Goal: Transaction & Acquisition: Purchase product/service

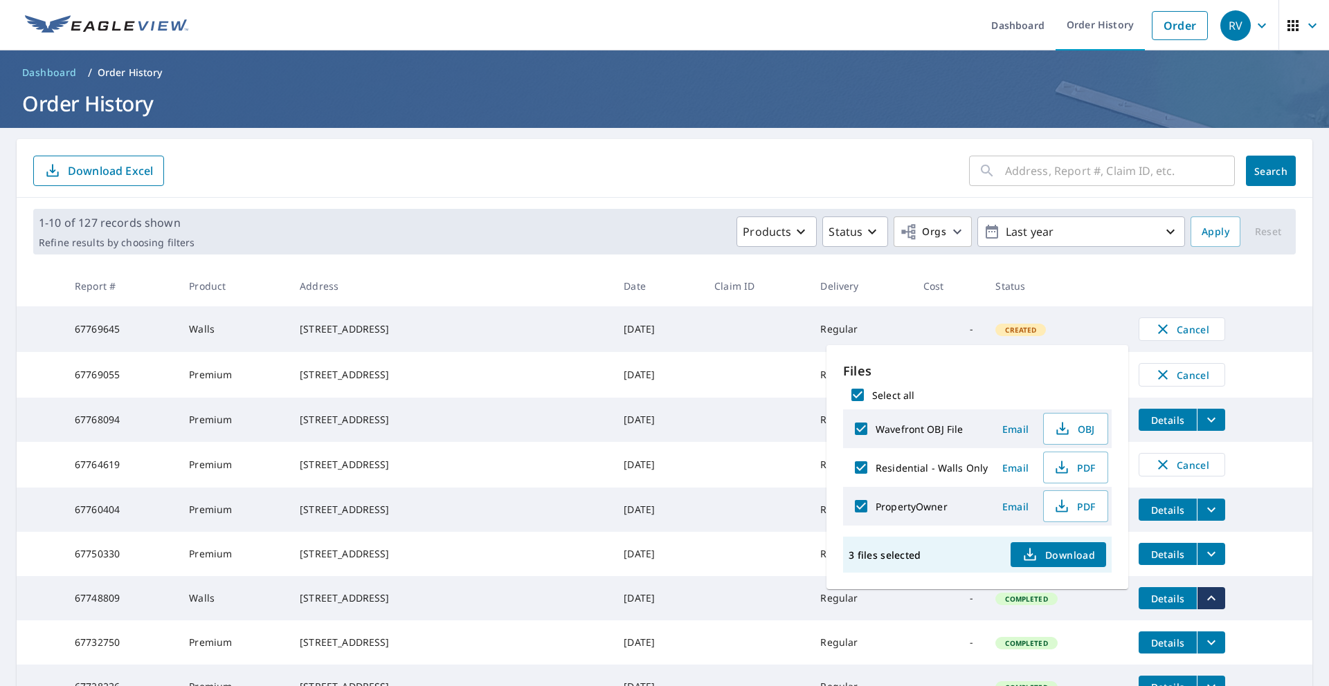
scroll to position [49, 0]
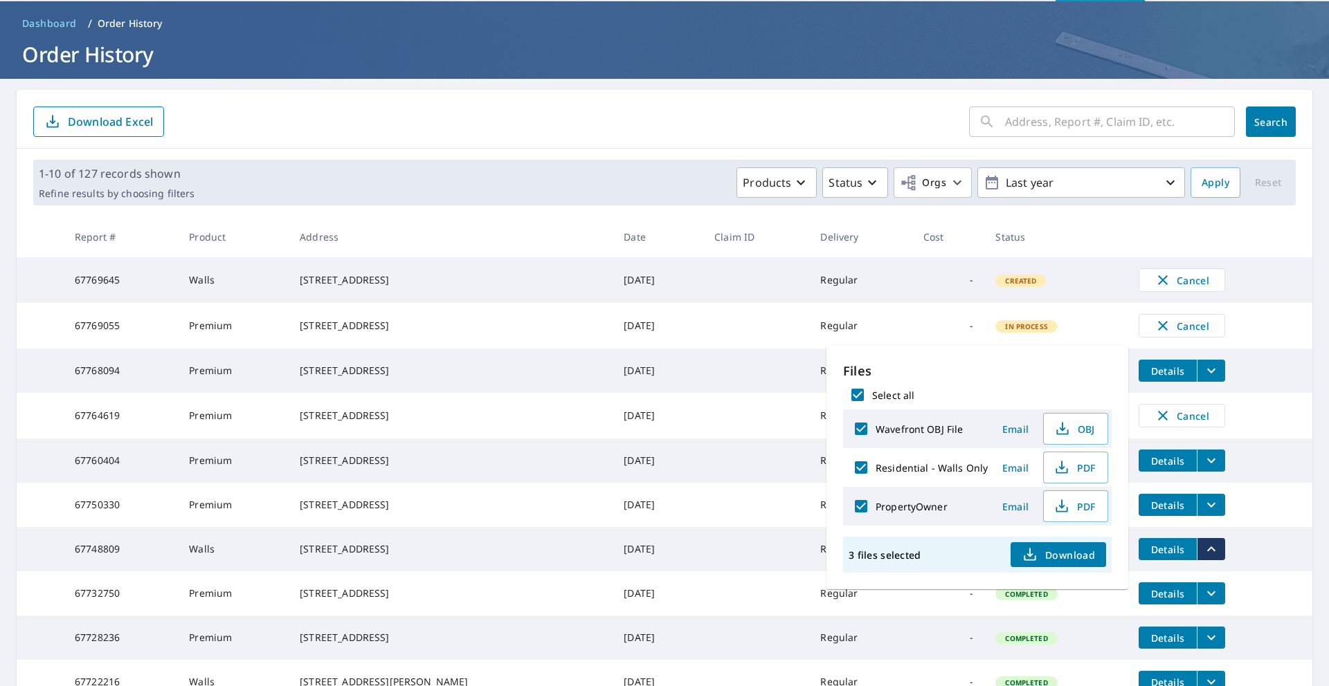
click at [537, 165] on div "1-10 of 127 records shown Refine results by choosing filters Products Status Or…" at bounding box center [664, 183] width 1262 height 46
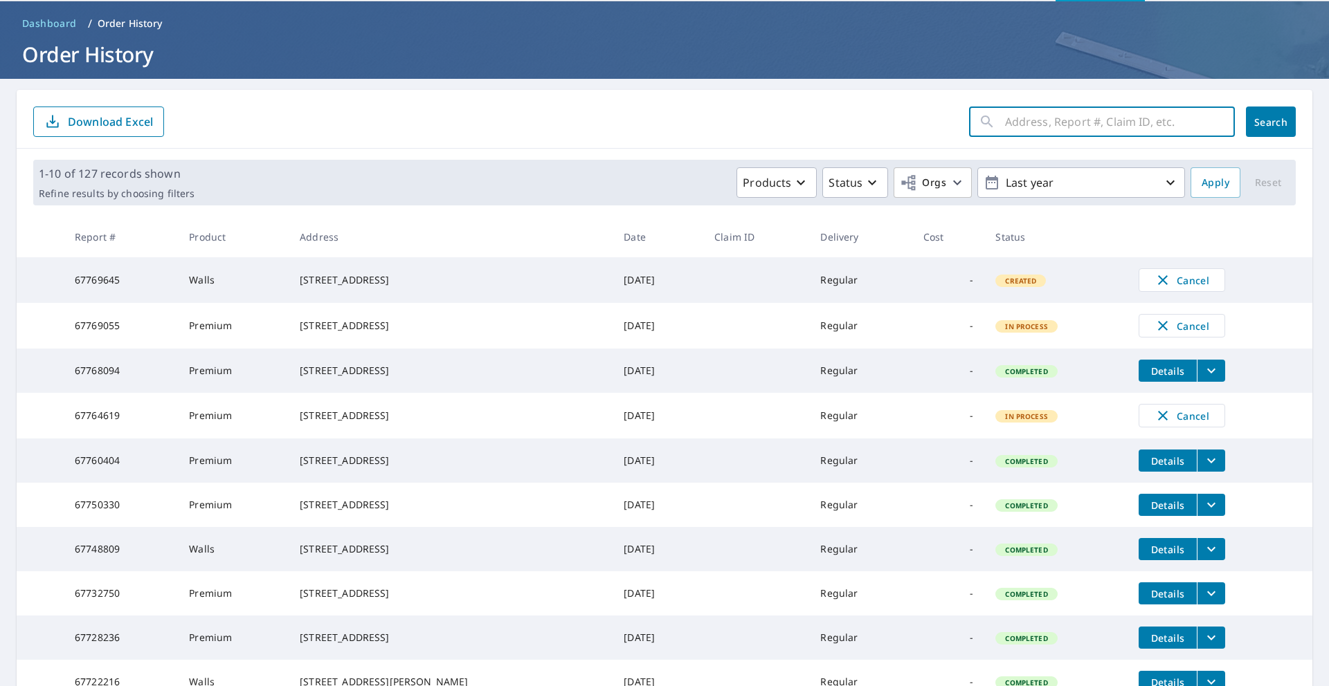
click at [1010, 123] on input "text" at bounding box center [1120, 121] width 230 height 39
paste input "[STREET_ADDRESS]"
type input "[STREET_ADDRESS]"
click at [1257, 116] on span "Search" at bounding box center [1271, 122] width 28 height 13
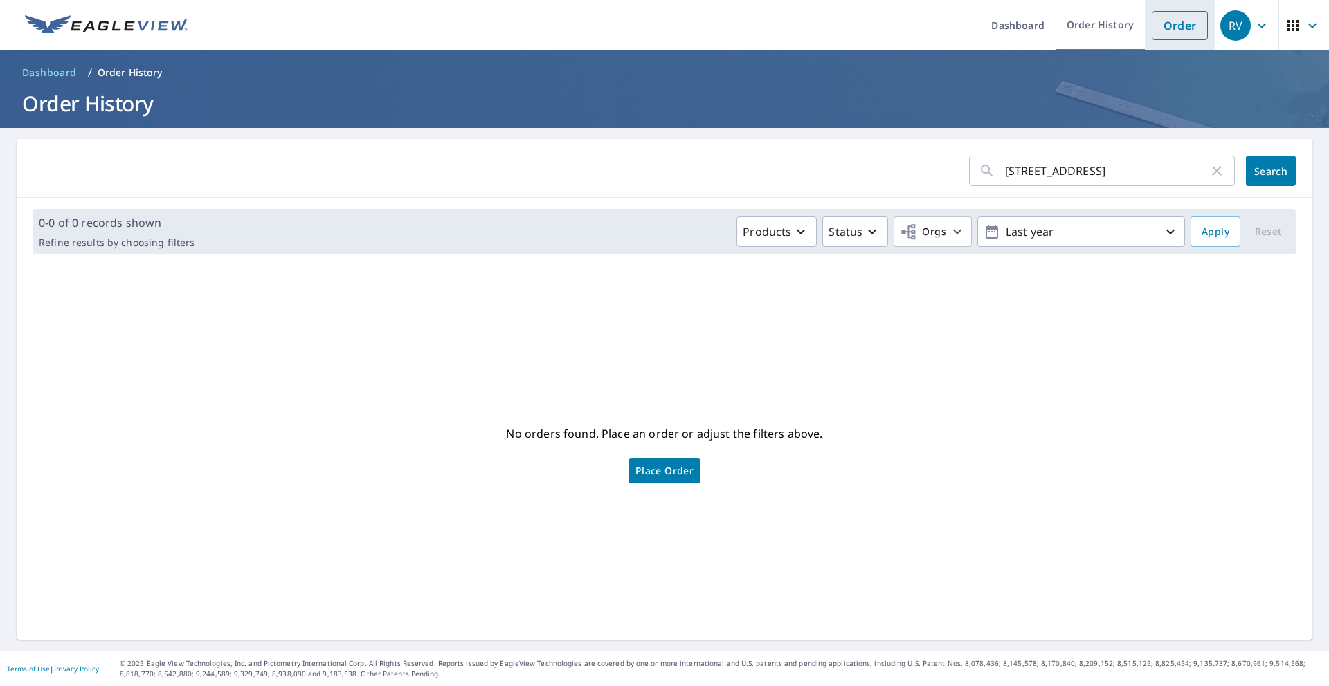
click at [1169, 12] on link "Order" at bounding box center [1179, 25] width 56 height 29
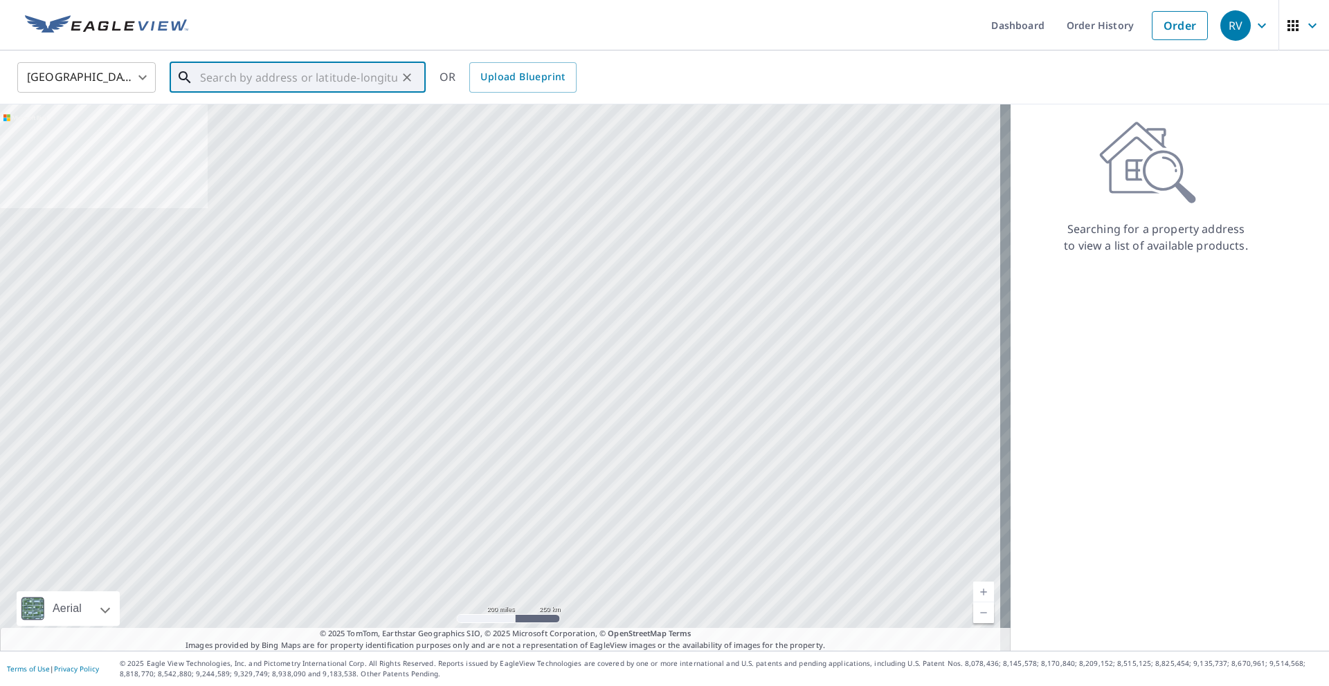
click at [278, 86] on input "text" at bounding box center [298, 77] width 197 height 39
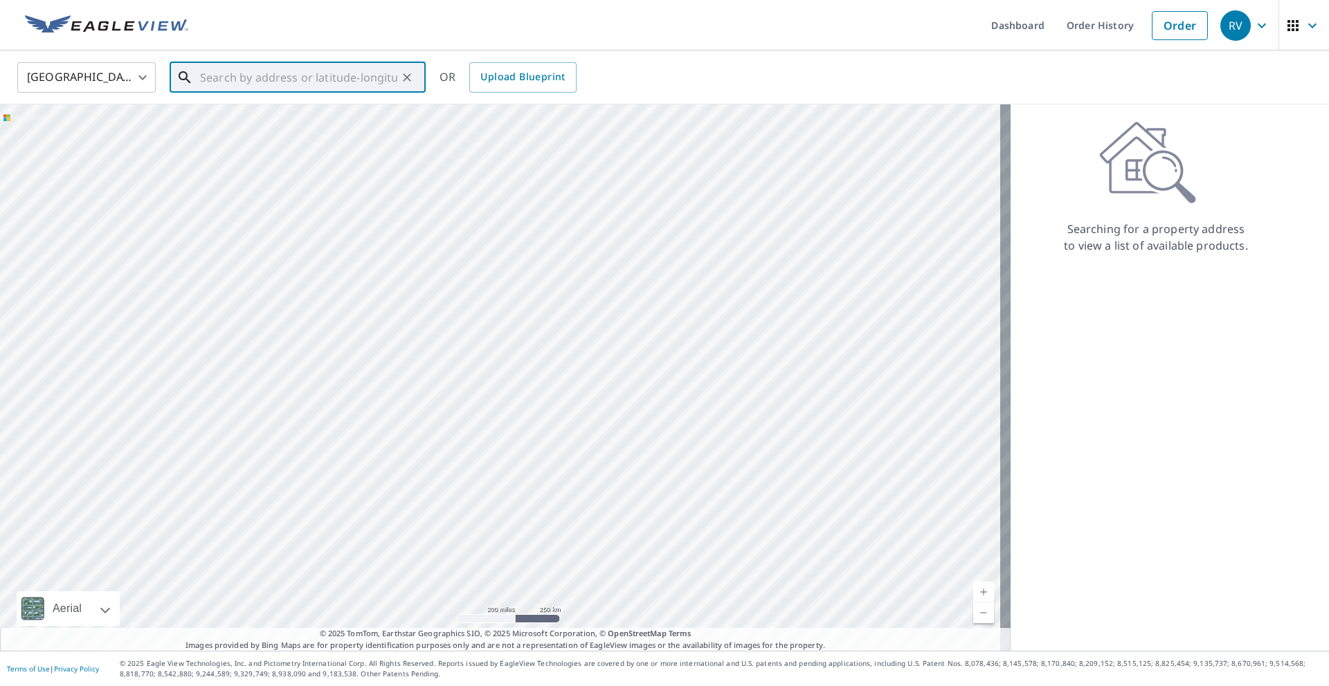
paste input "[STREET_ADDRESS]"
click at [235, 76] on input "[STREET_ADDRESS]" at bounding box center [298, 77] width 197 height 39
click at [237, 80] on input "[STREET_ADDRESS]" at bounding box center [298, 77] width 197 height 39
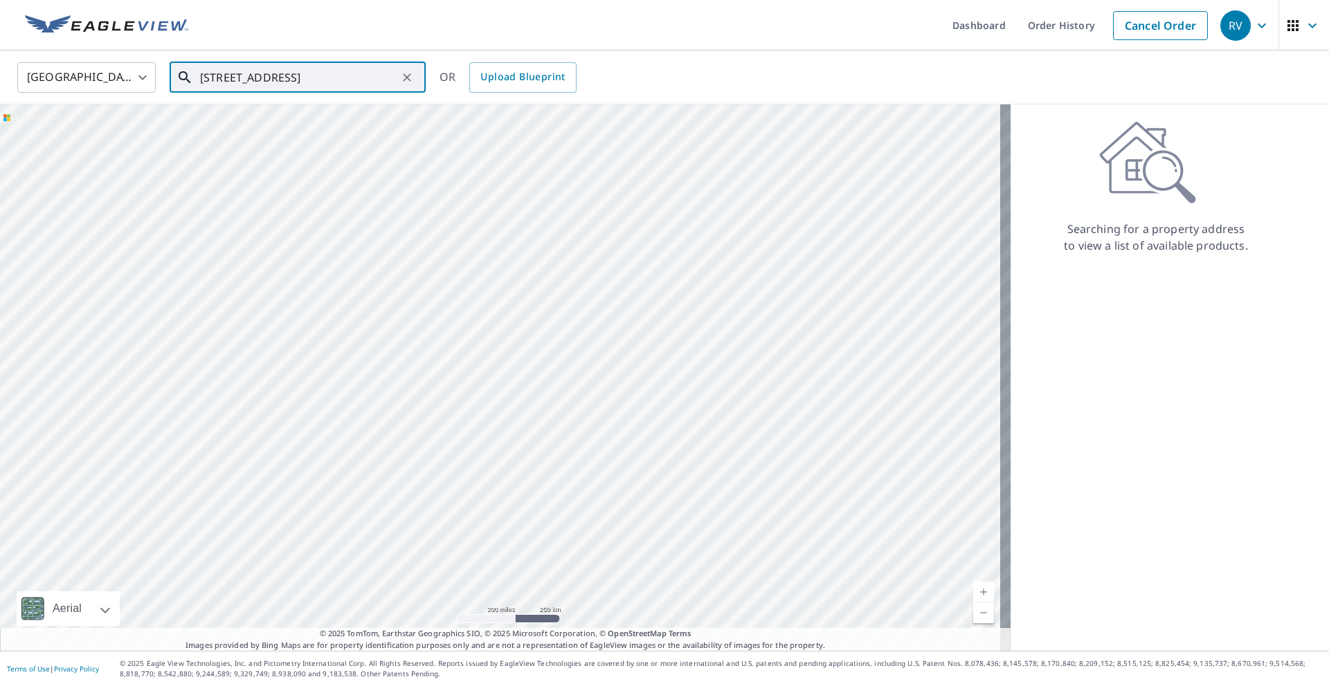
click at [237, 80] on input "[STREET_ADDRESS]" at bounding box center [298, 77] width 197 height 39
click at [343, 108] on ul "Match not found" at bounding box center [298, 113] width 256 height 36
click at [329, 100] on ul "Match not found" at bounding box center [298, 113] width 256 height 36
click at [338, 82] on input "[STREET_ADDRESS]" at bounding box center [298, 77] width 197 height 39
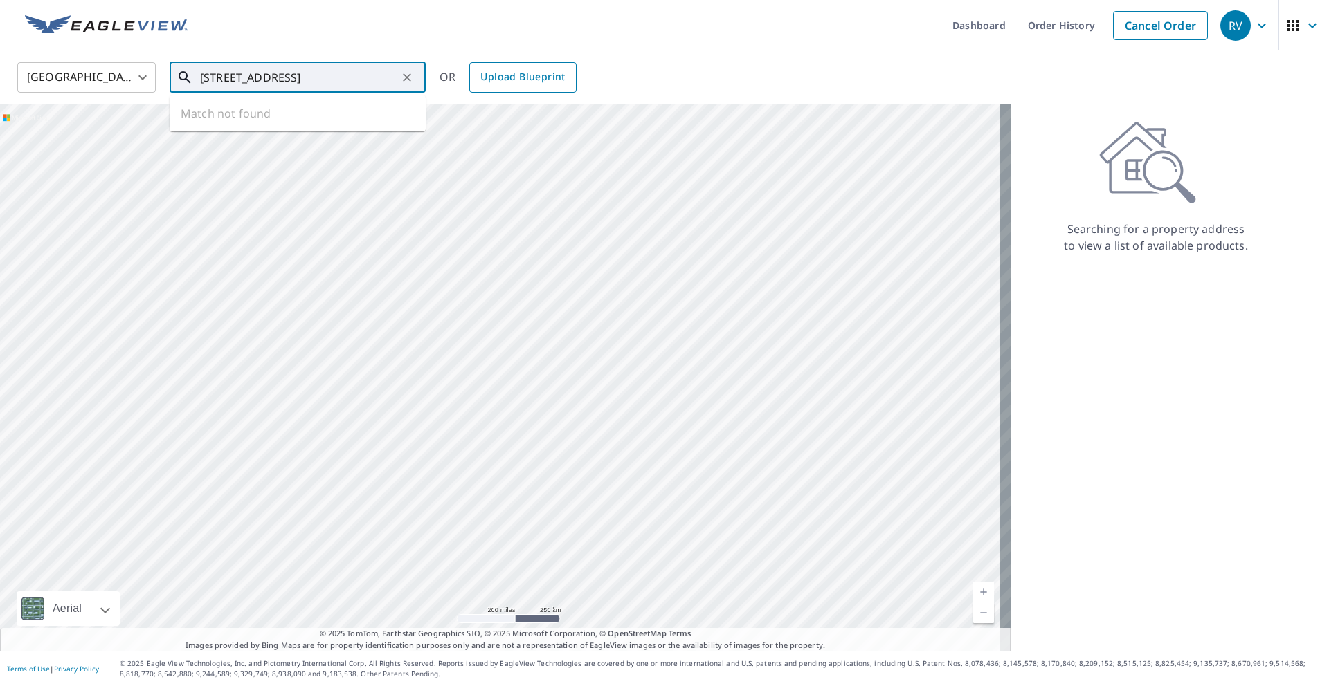
drag, startPoint x: 332, startPoint y: 80, endPoint x: 489, endPoint y: 77, distance: 156.4
click at [488, 77] on div "[GEOGRAPHIC_DATA] [GEOGRAPHIC_DATA] ​ [STREET_ADDRESS] [GEOGRAPHIC_DATA] ​ Matc…" at bounding box center [659, 77] width 1305 height 33
click at [302, 123] on span "[STREET_ADDRESS]" at bounding box center [305, 117] width 217 height 17
type input "[STREET_ADDRESS]"
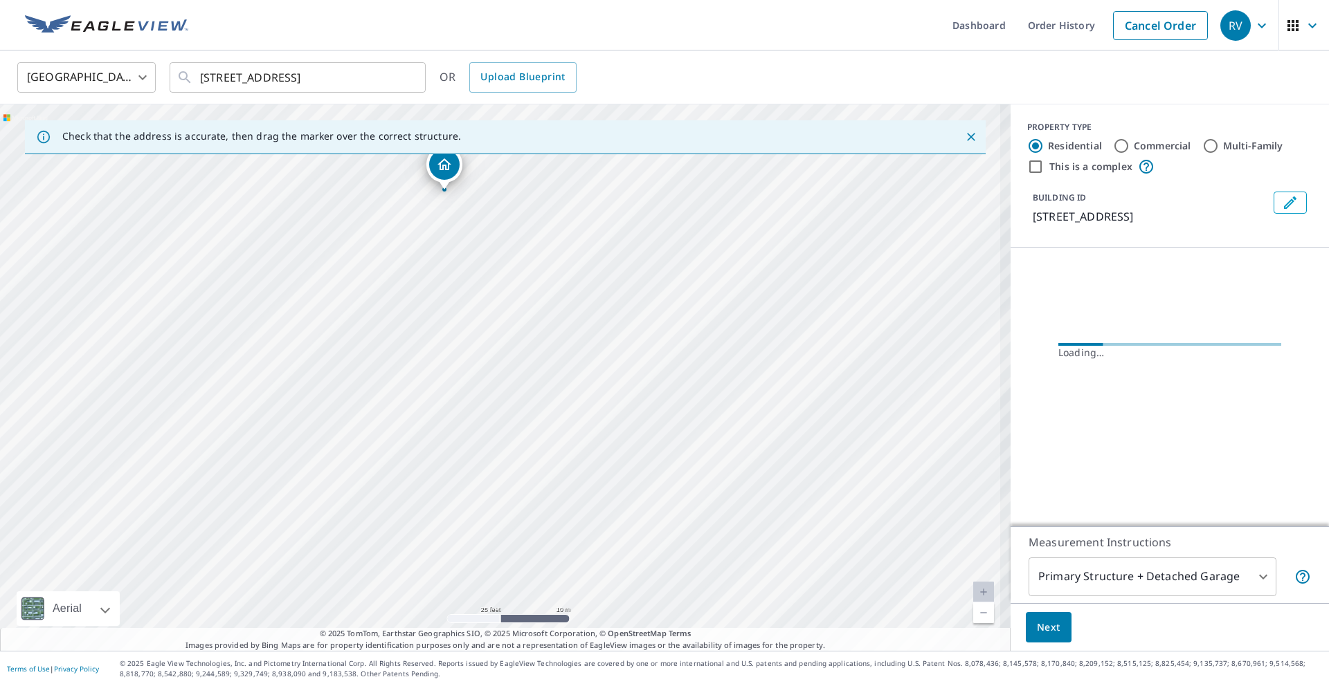
drag, startPoint x: 380, startPoint y: 282, endPoint x: 594, endPoint y: 437, distance: 264.5
click at [594, 437] on div "[STREET_ADDRESS]" at bounding box center [505, 377] width 1010 height 547
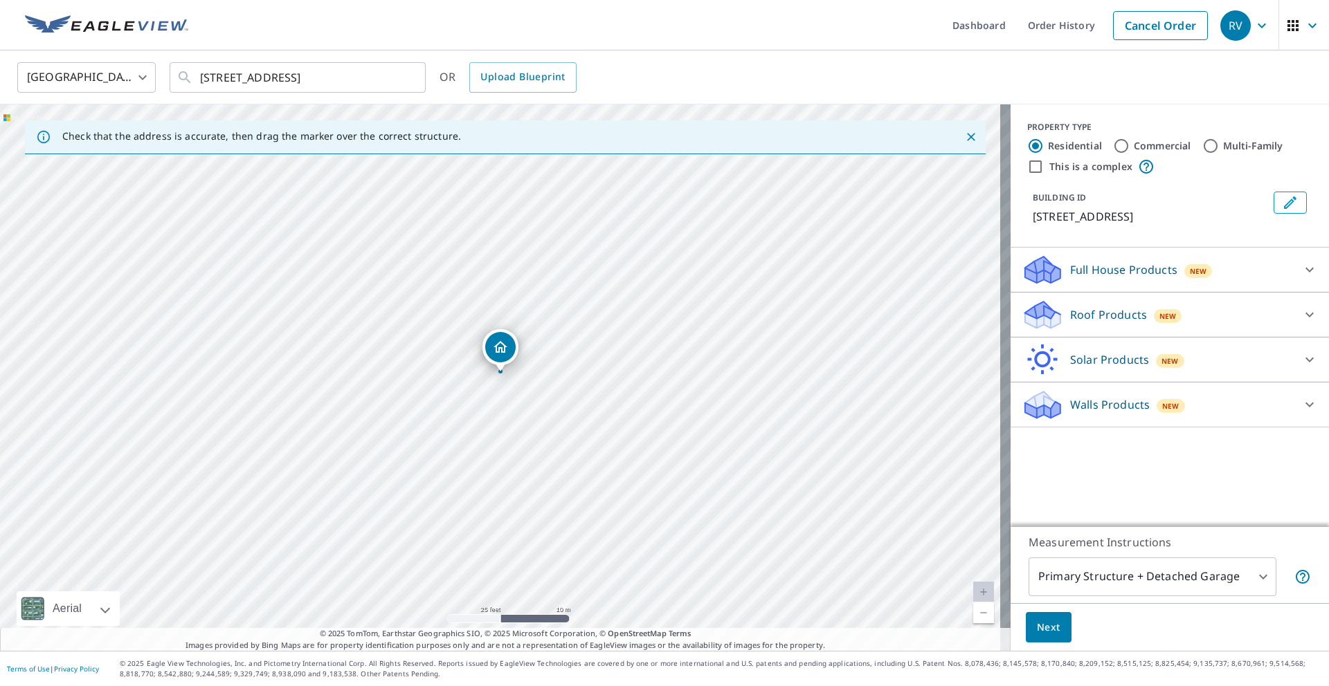
drag, startPoint x: 464, startPoint y: 254, endPoint x: 526, endPoint y: 302, distance: 78.9
click at [526, 302] on div "[STREET_ADDRESS]" at bounding box center [505, 377] width 1010 height 547
click at [1081, 390] on div "Walls Products New" at bounding box center [1156, 405] width 271 height 33
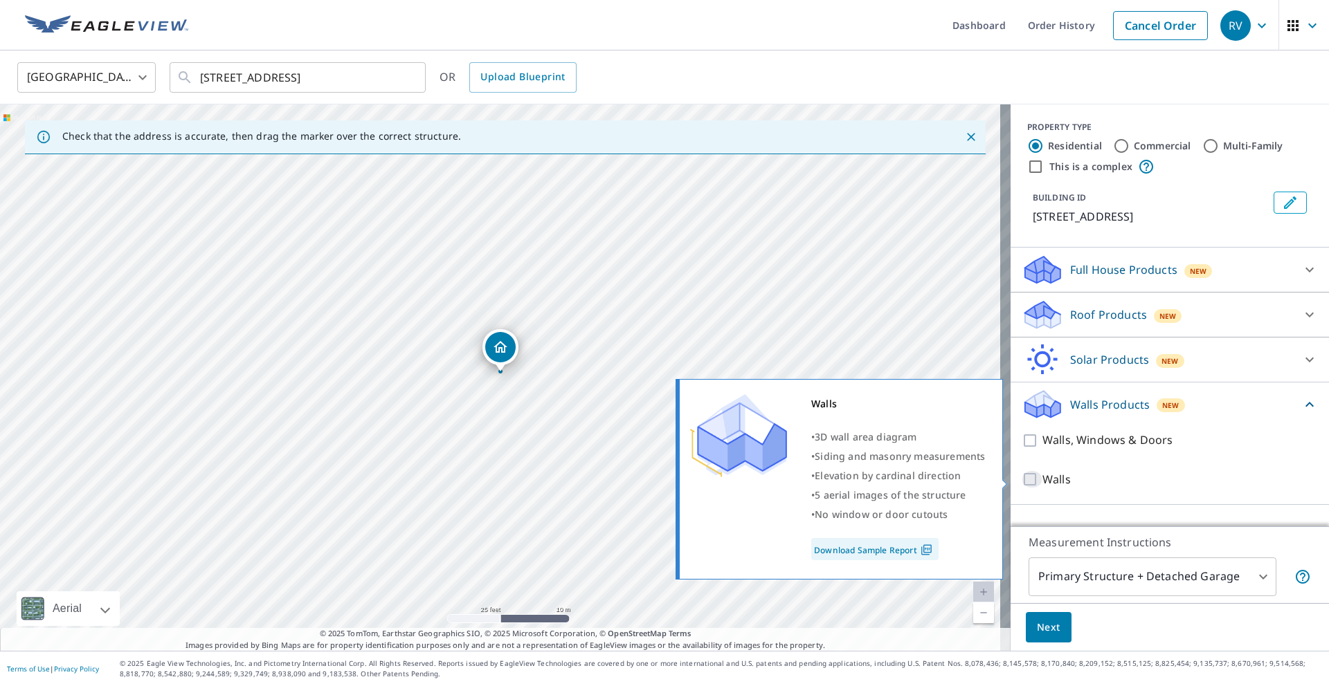
click at [1025, 477] on input "Walls" at bounding box center [1031, 479] width 21 height 17
checkbox input "true"
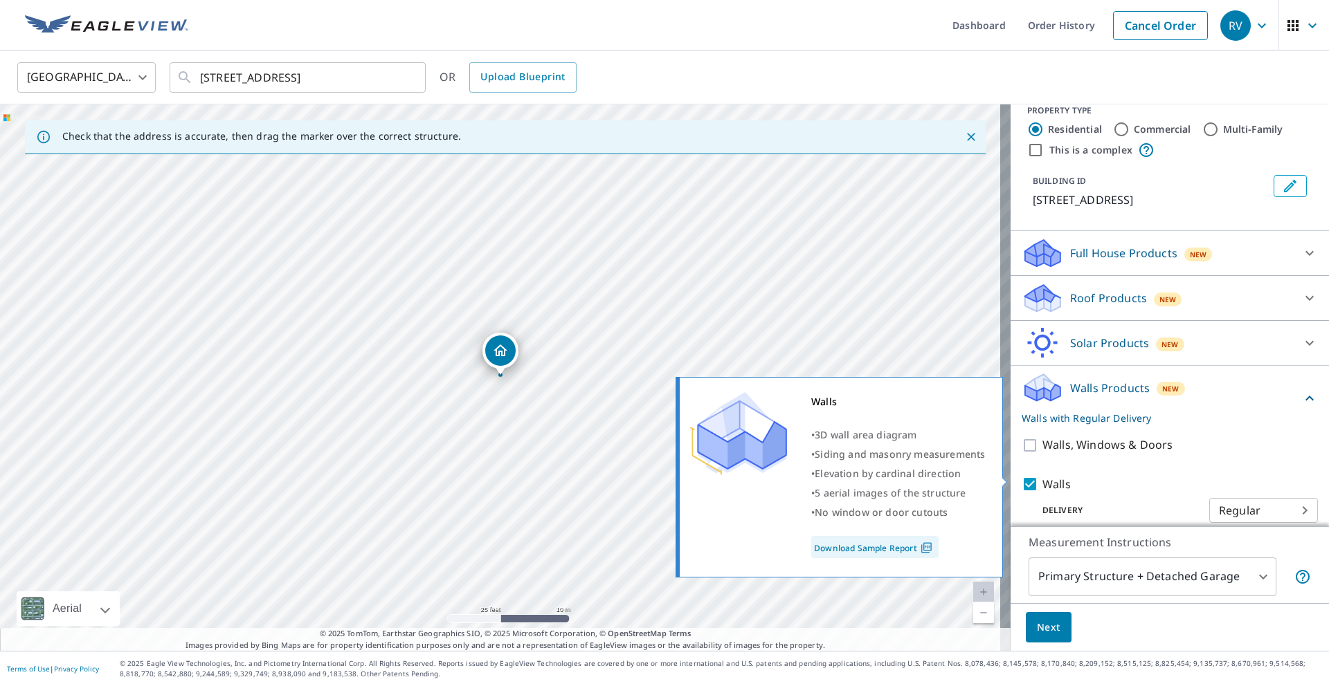
scroll to position [30, 0]
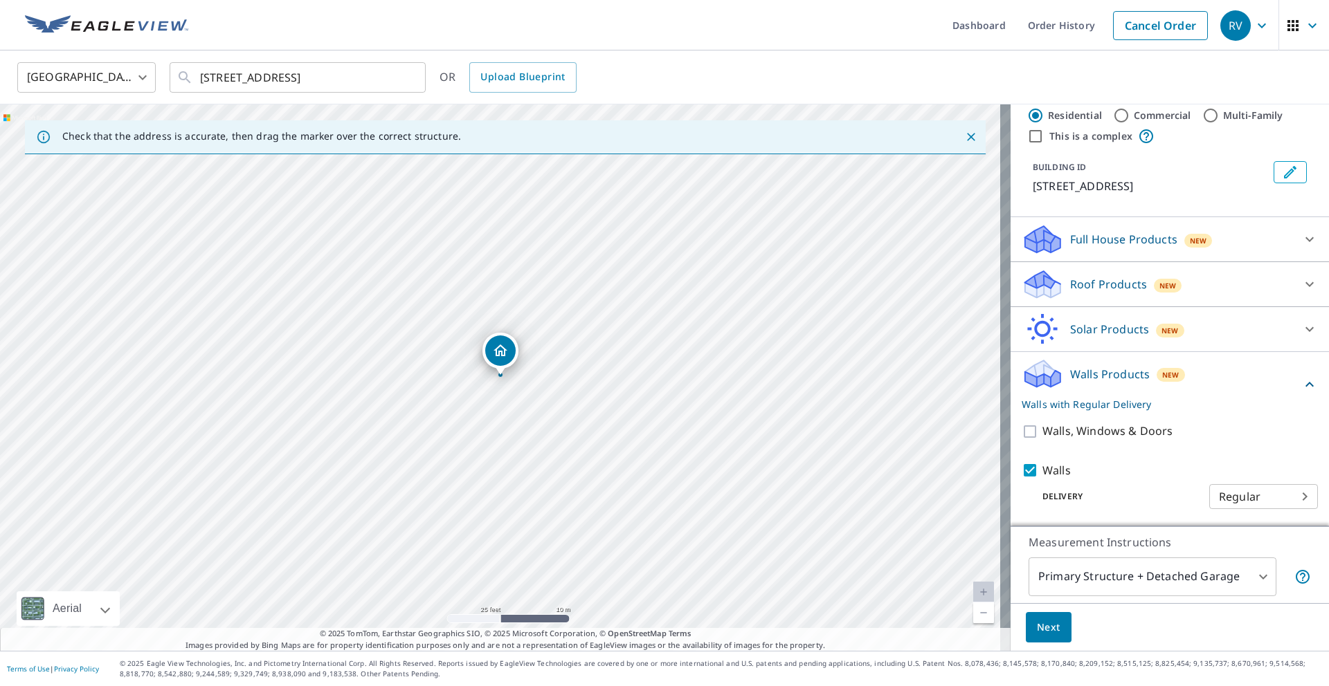
click at [1095, 568] on body "RV RV Dashboard Order History Cancel Order RV [GEOGRAPHIC_DATA] [GEOGRAPHIC_DAT…" at bounding box center [664, 343] width 1329 height 686
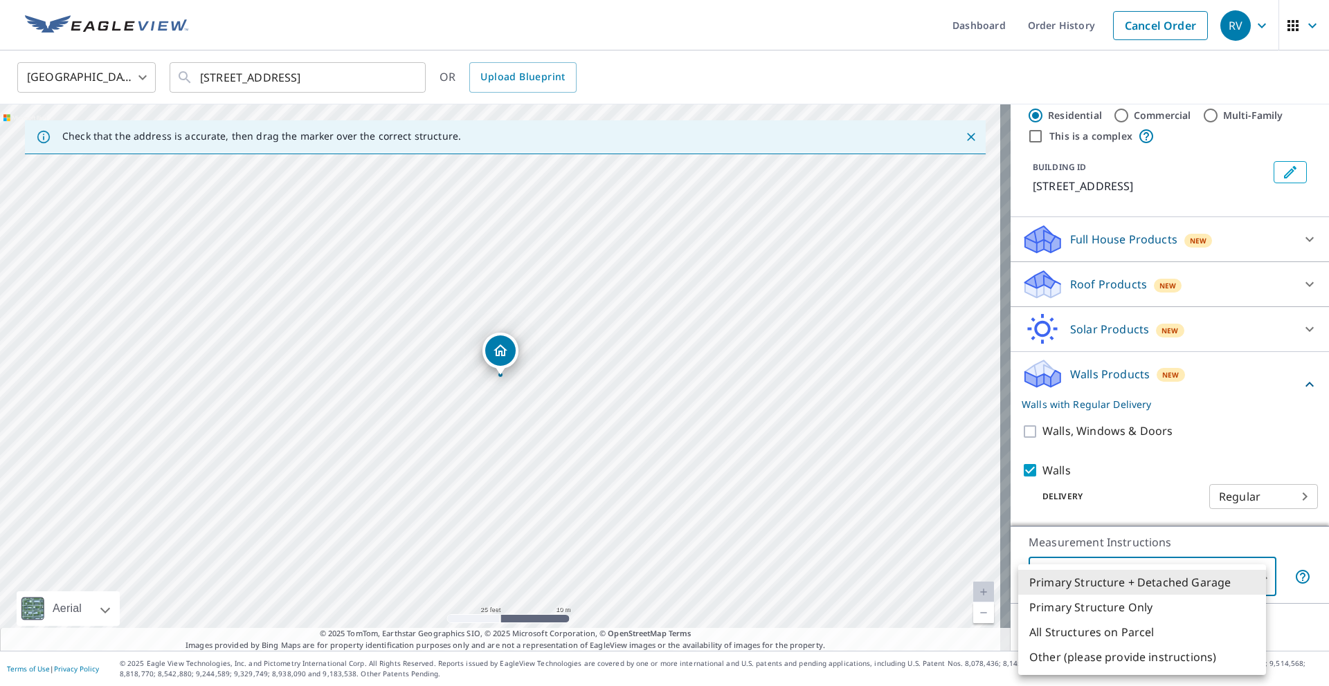
click at [1099, 603] on li "Primary Structure Only" at bounding box center [1142, 607] width 248 height 25
type input "2"
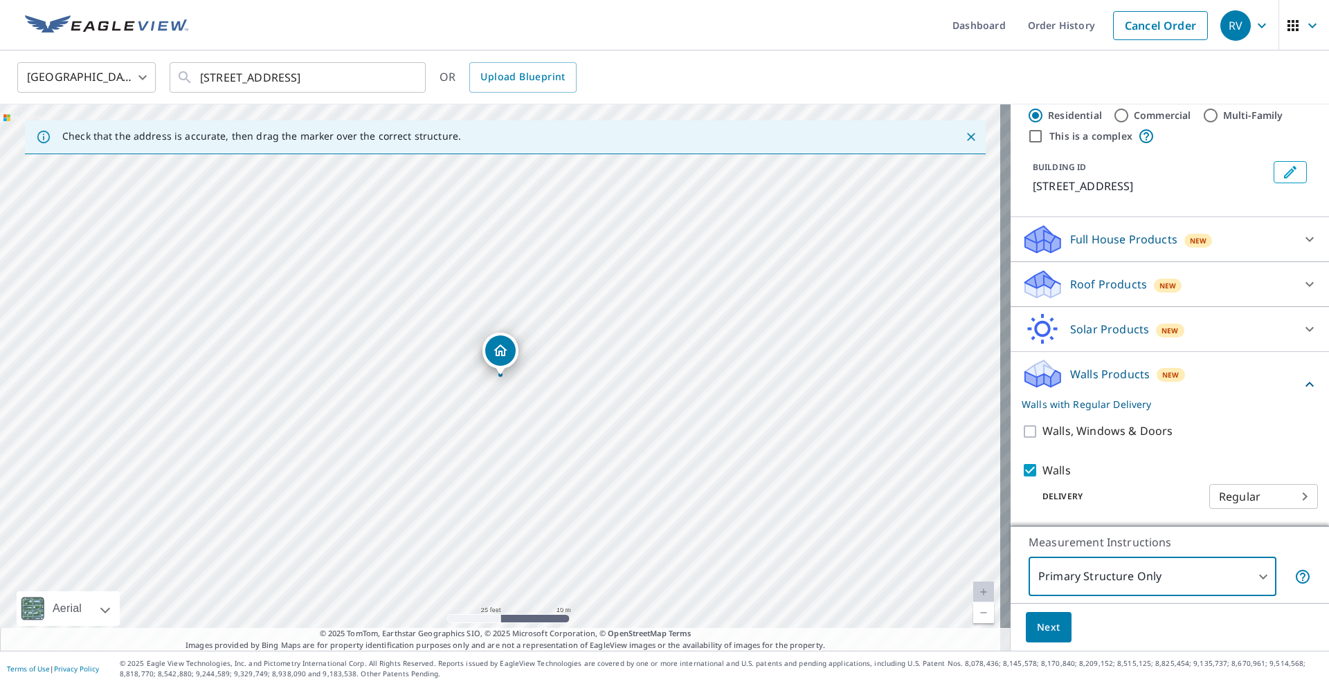
click at [1040, 631] on span "Next" at bounding box center [1049, 627] width 24 height 17
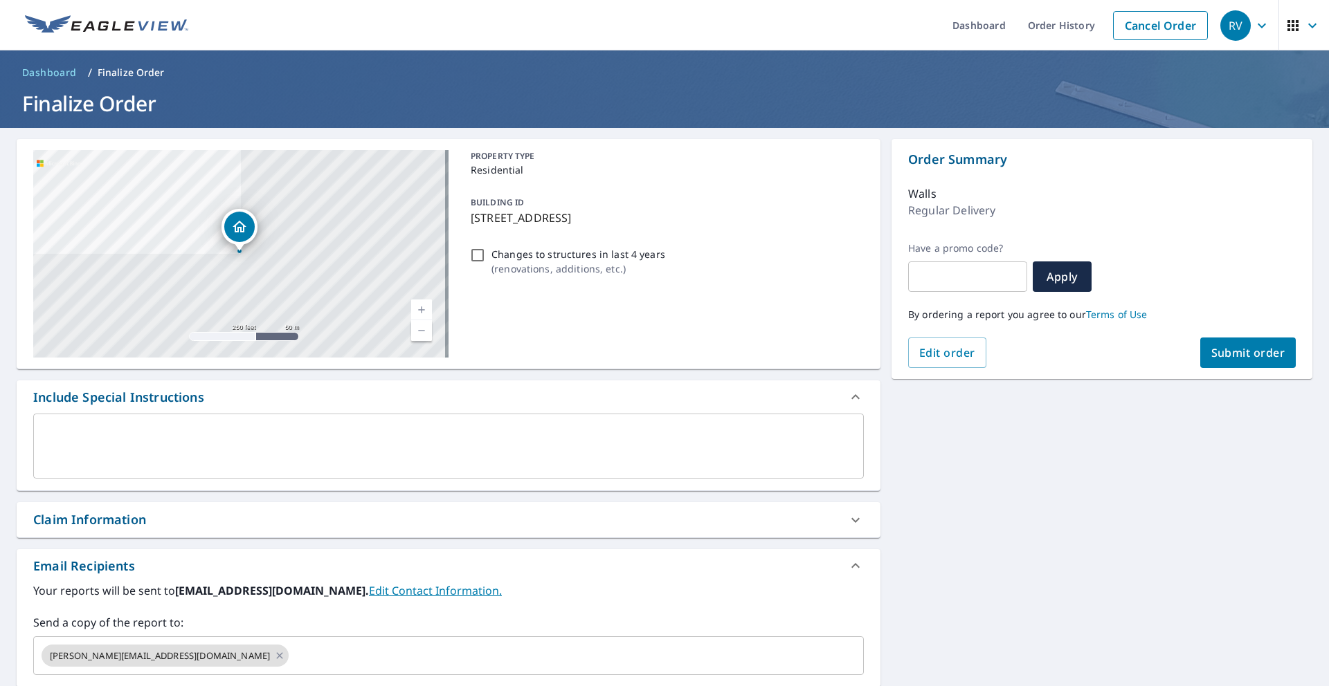
click at [1220, 349] on span "Submit order" at bounding box center [1248, 352] width 74 height 15
checkbox input "true"
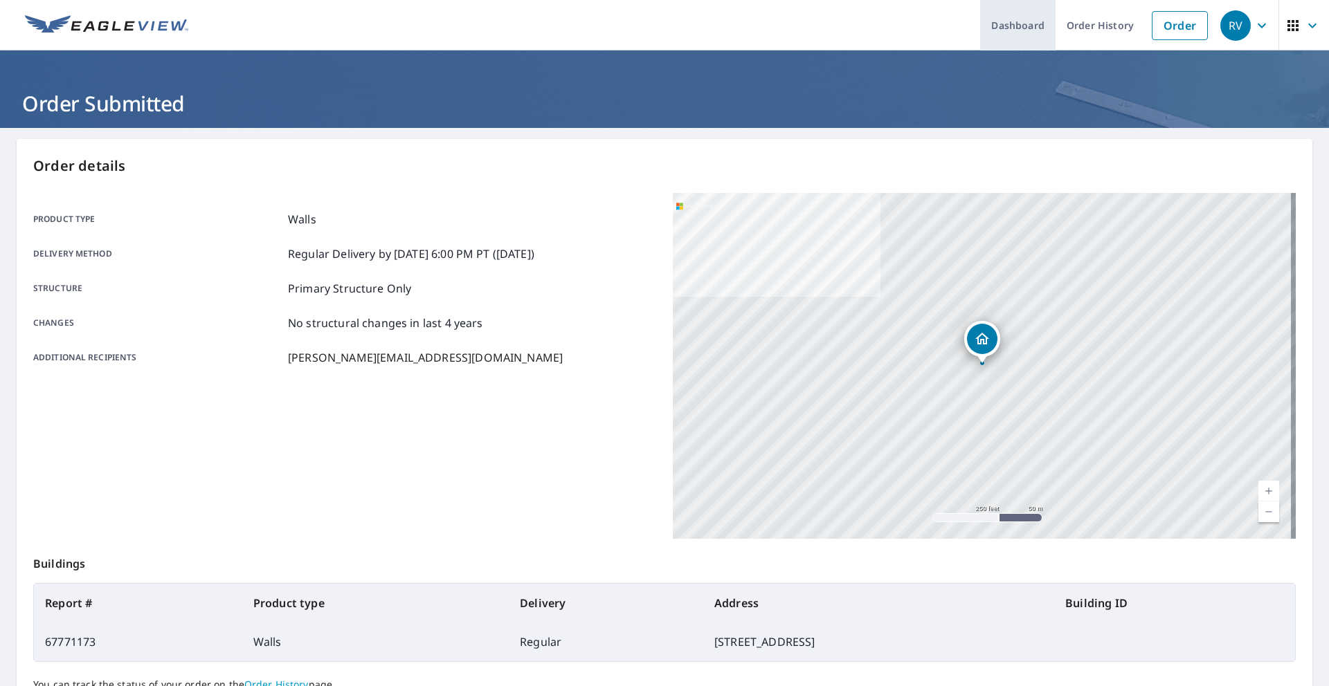
click at [1025, 28] on link "Dashboard" at bounding box center [1017, 25] width 75 height 51
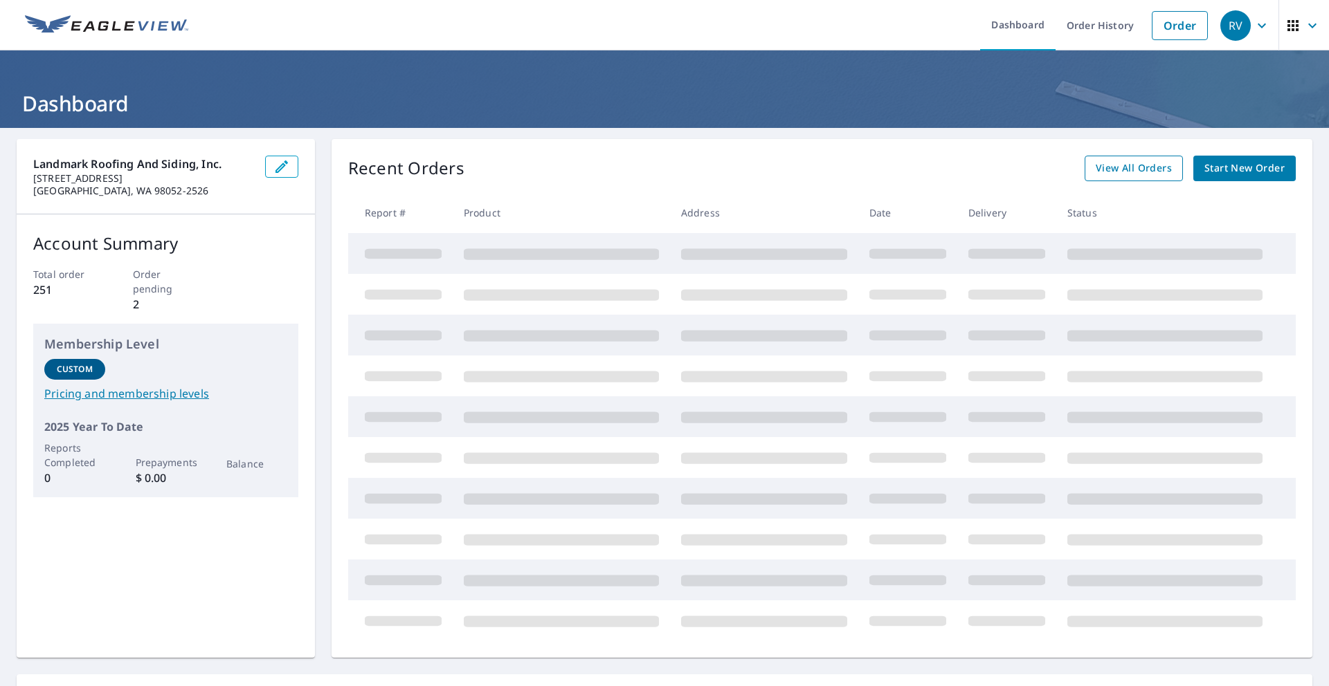
click at [1134, 176] on span "View All Orders" at bounding box center [1133, 168] width 76 height 17
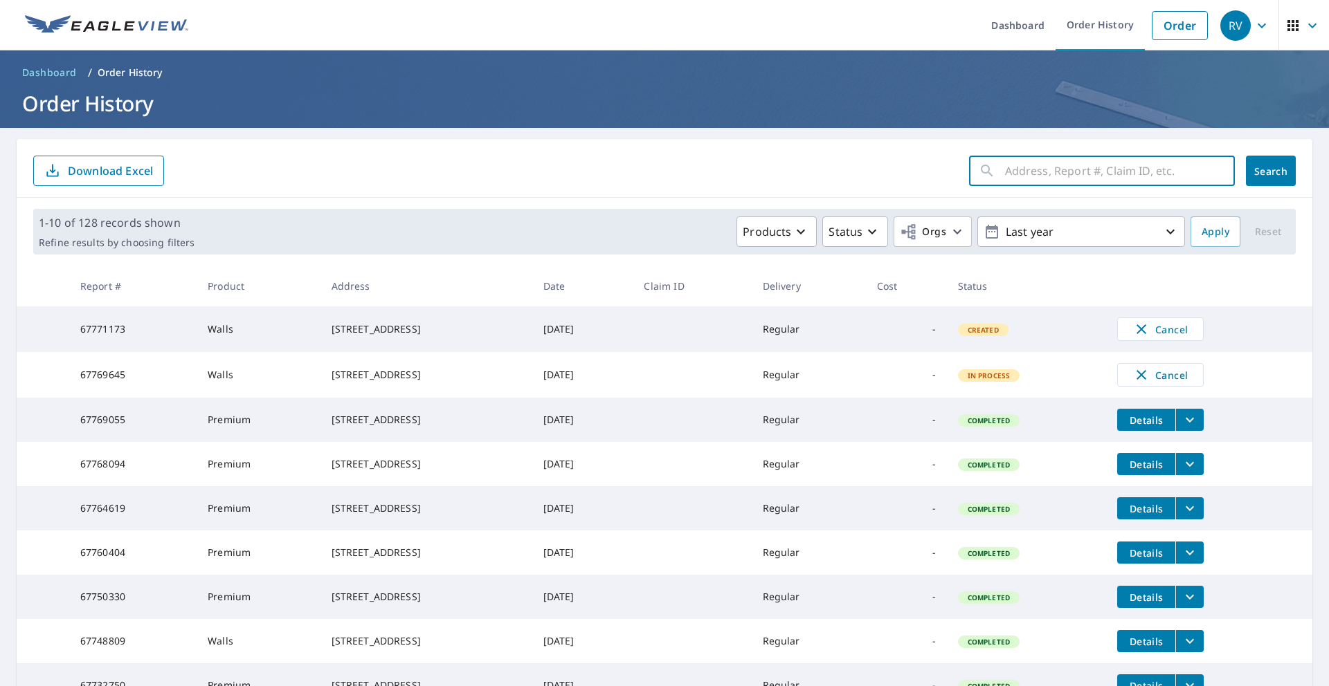
click at [1114, 176] on input "text" at bounding box center [1120, 171] width 230 height 39
paste input "[STREET_ADDRESS]"
type input "[STREET_ADDRESS]"
click at [1253, 185] on button "Search" at bounding box center [1271, 171] width 50 height 30
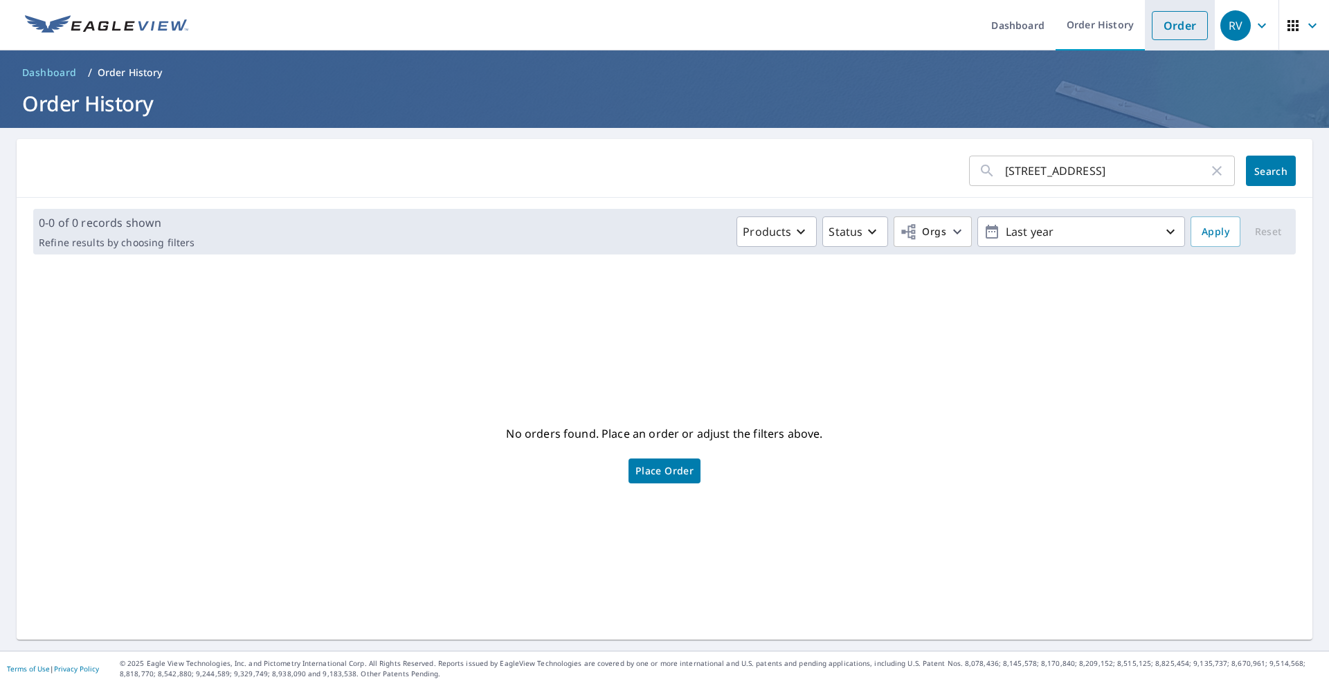
click at [1165, 27] on link "Order" at bounding box center [1179, 25] width 56 height 29
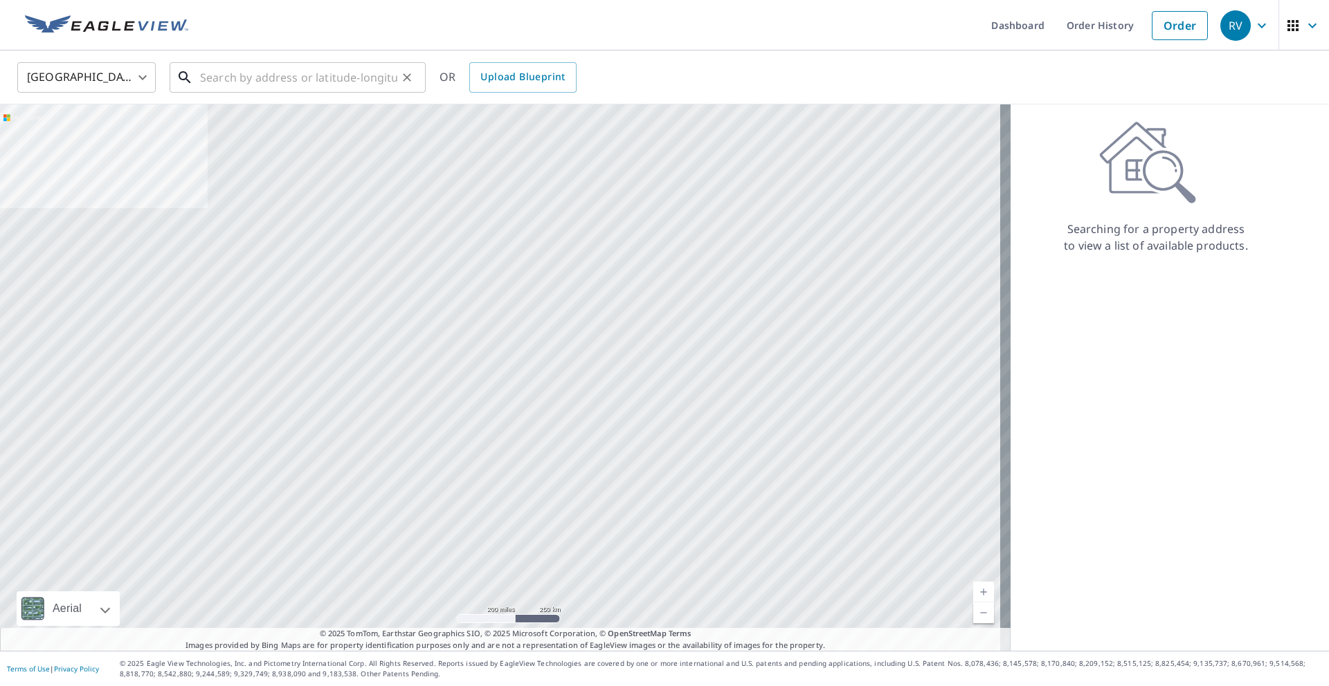
click at [289, 84] on input "text" at bounding box center [298, 77] width 197 height 39
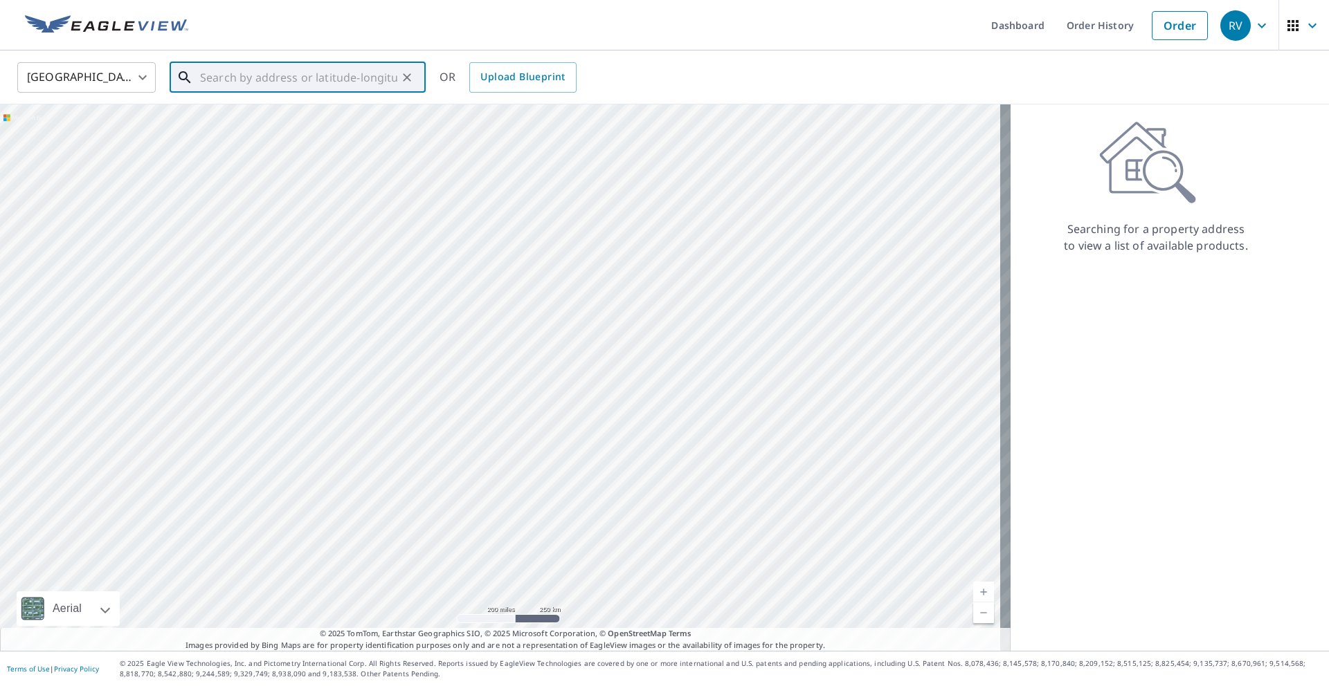
paste input "[STREET_ADDRESS]"
click at [277, 120] on span "[STREET_ADDRESS]" at bounding box center [305, 117] width 217 height 17
type input "[STREET_ADDRESS]"
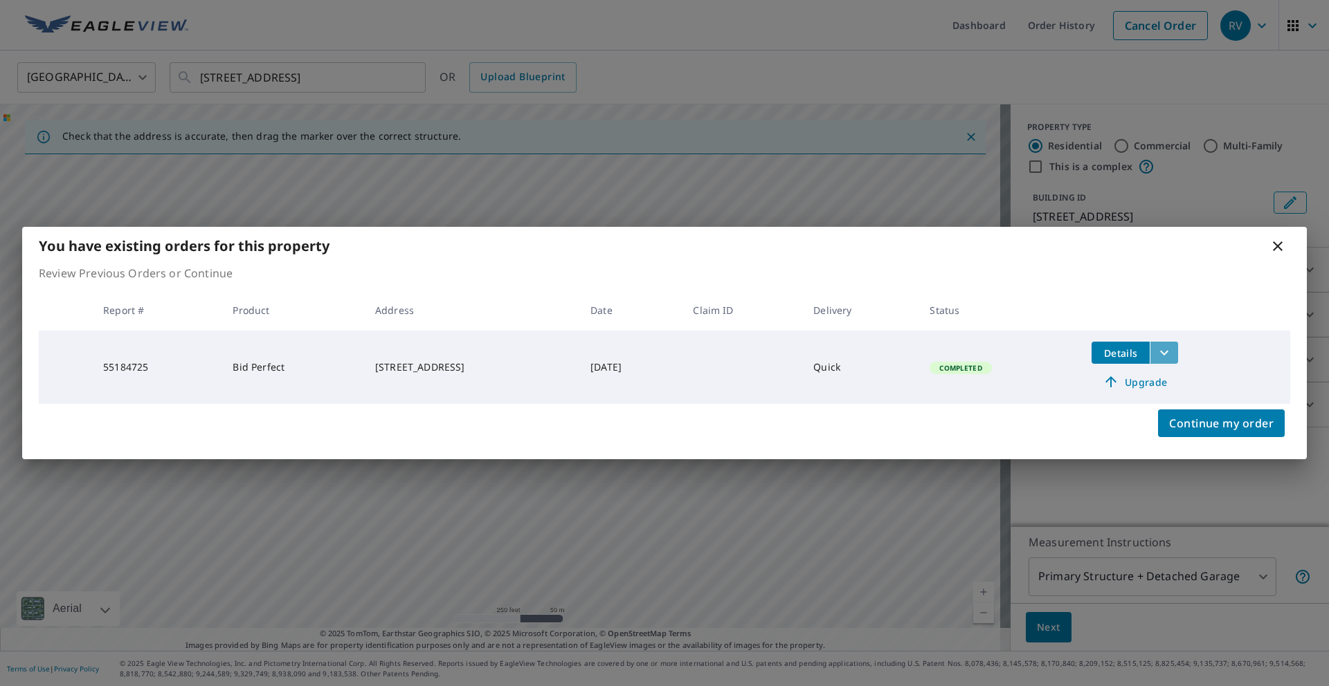
click at [1172, 356] on icon "filesDropdownBtn-55184725" at bounding box center [1164, 353] width 17 height 17
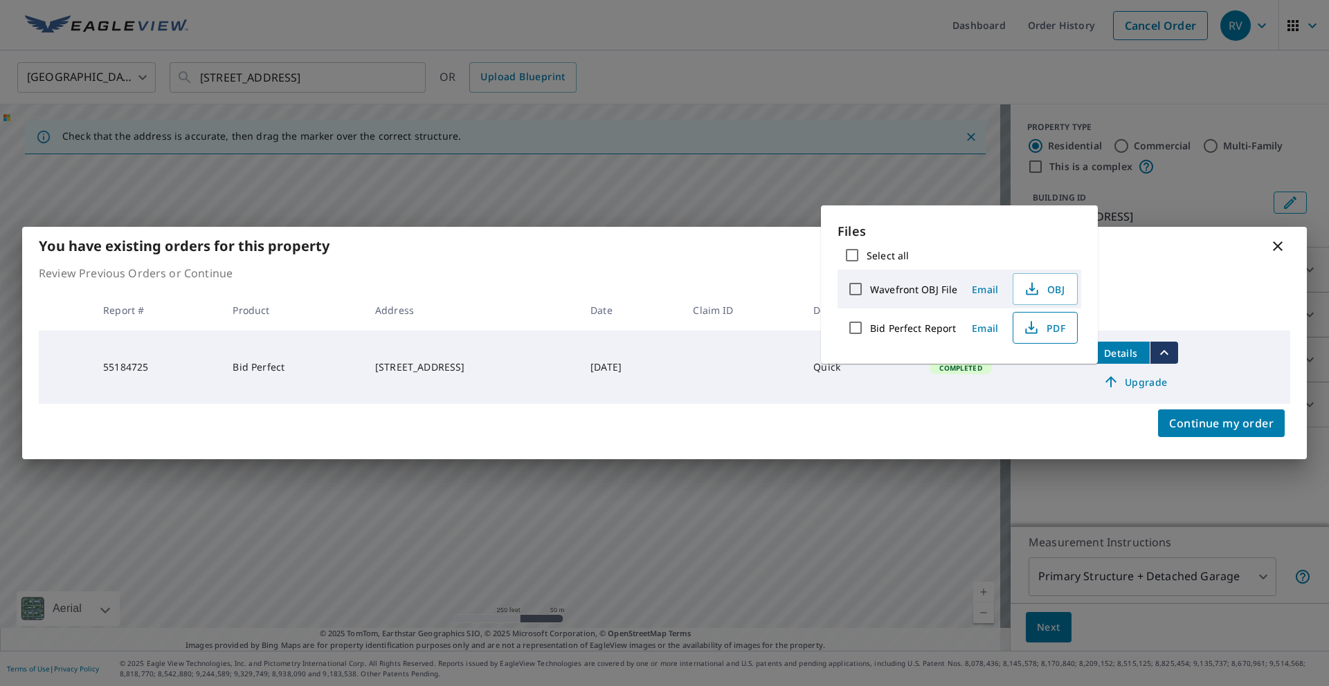
click at [1050, 328] on span "PDF" at bounding box center [1043, 328] width 44 height 17
click at [928, 325] on label "Bid Perfect Report" at bounding box center [913, 328] width 86 height 13
click at [870, 325] on input "Bid Perfect Report" at bounding box center [855, 327] width 29 height 29
checkbox input "true"
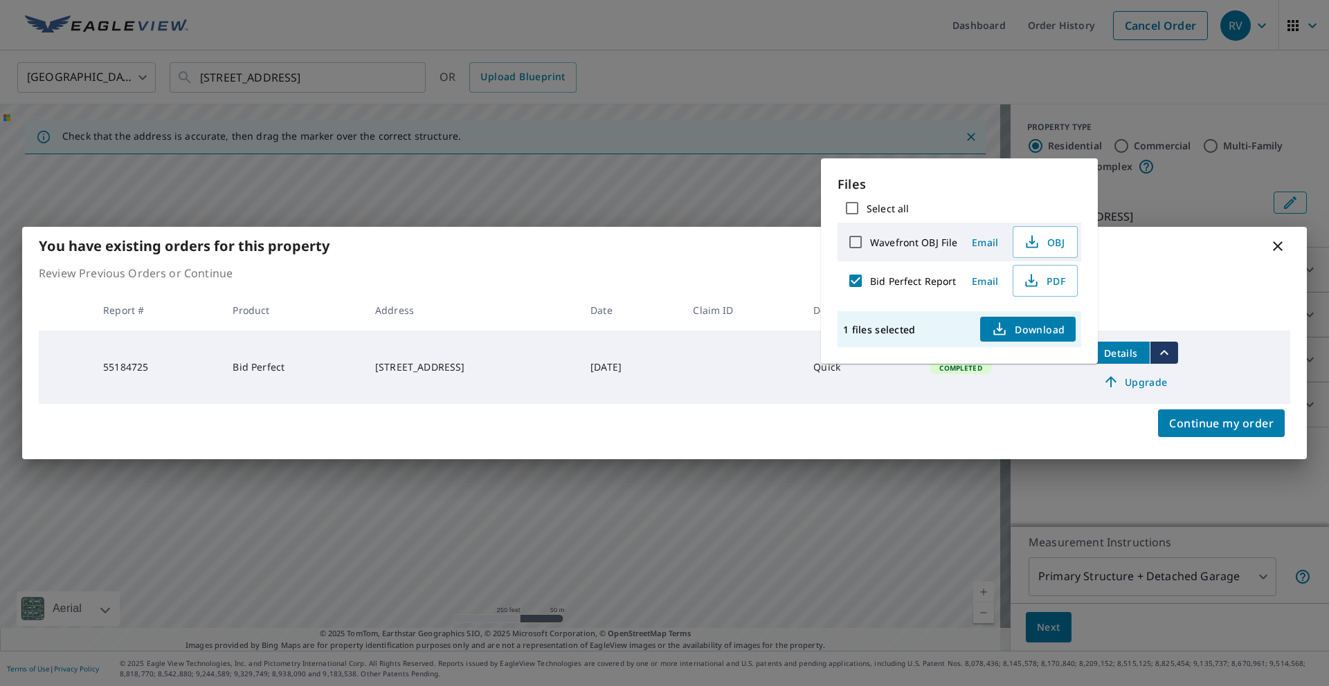
click at [949, 244] on label "Wavefront OBJ File" at bounding box center [913, 242] width 87 height 13
click at [870, 244] on input "Wavefront OBJ File" at bounding box center [855, 242] width 29 height 29
checkbox input "true"
click at [930, 244] on label "Wavefront OBJ File" at bounding box center [913, 242] width 87 height 13
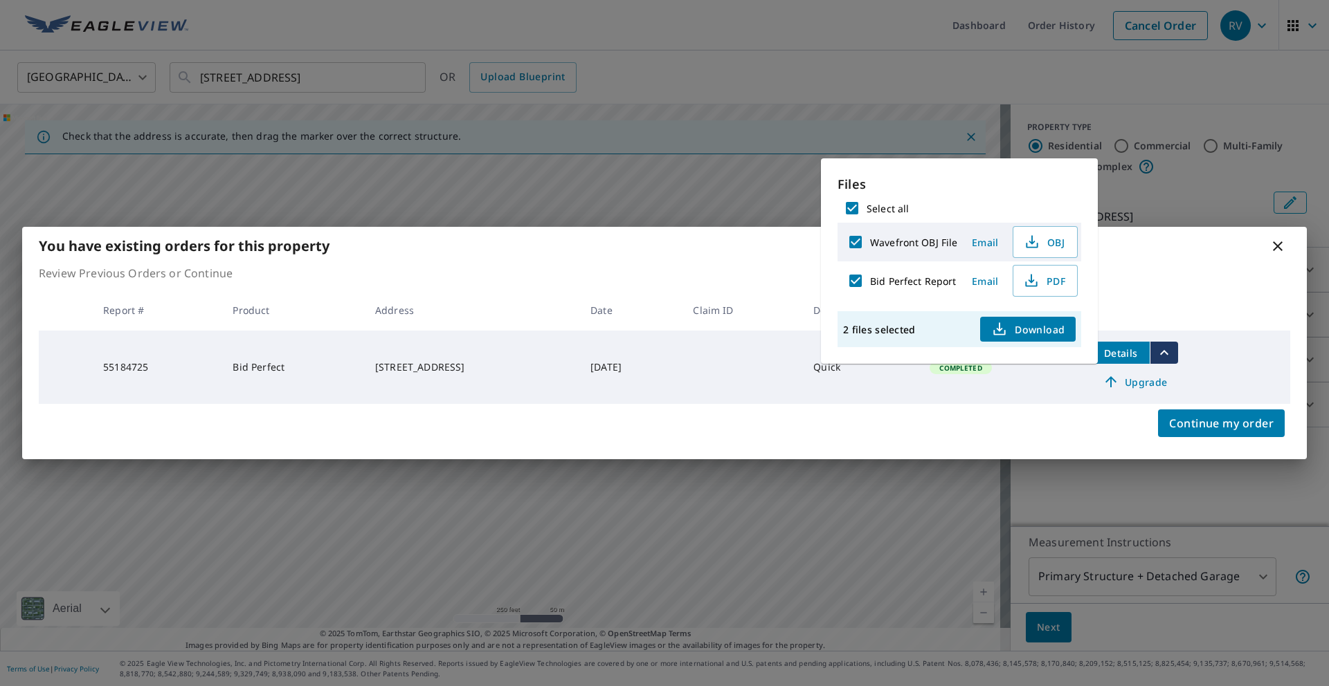
click at [870, 244] on input "Wavefront OBJ File" at bounding box center [855, 242] width 29 height 29
checkbox input "false"
click at [981, 242] on span "Email" at bounding box center [984, 242] width 33 height 13
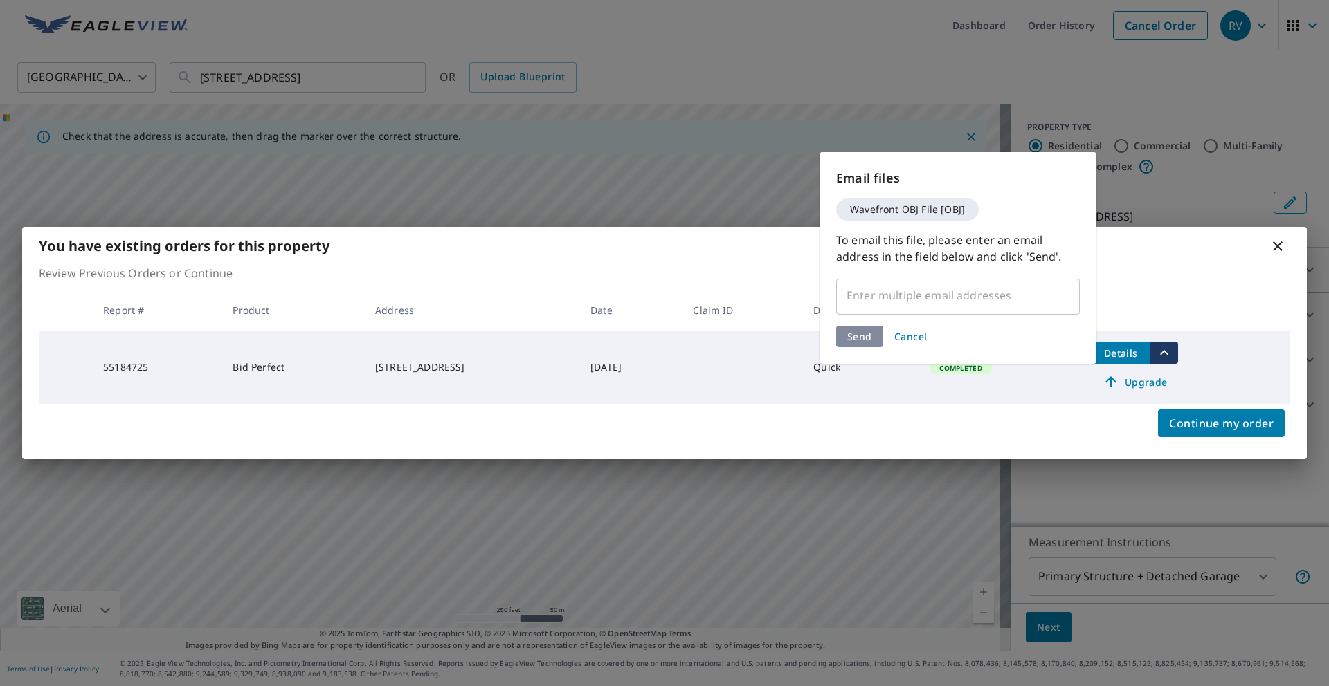
click at [908, 330] on span "Cancel" at bounding box center [910, 336] width 33 height 13
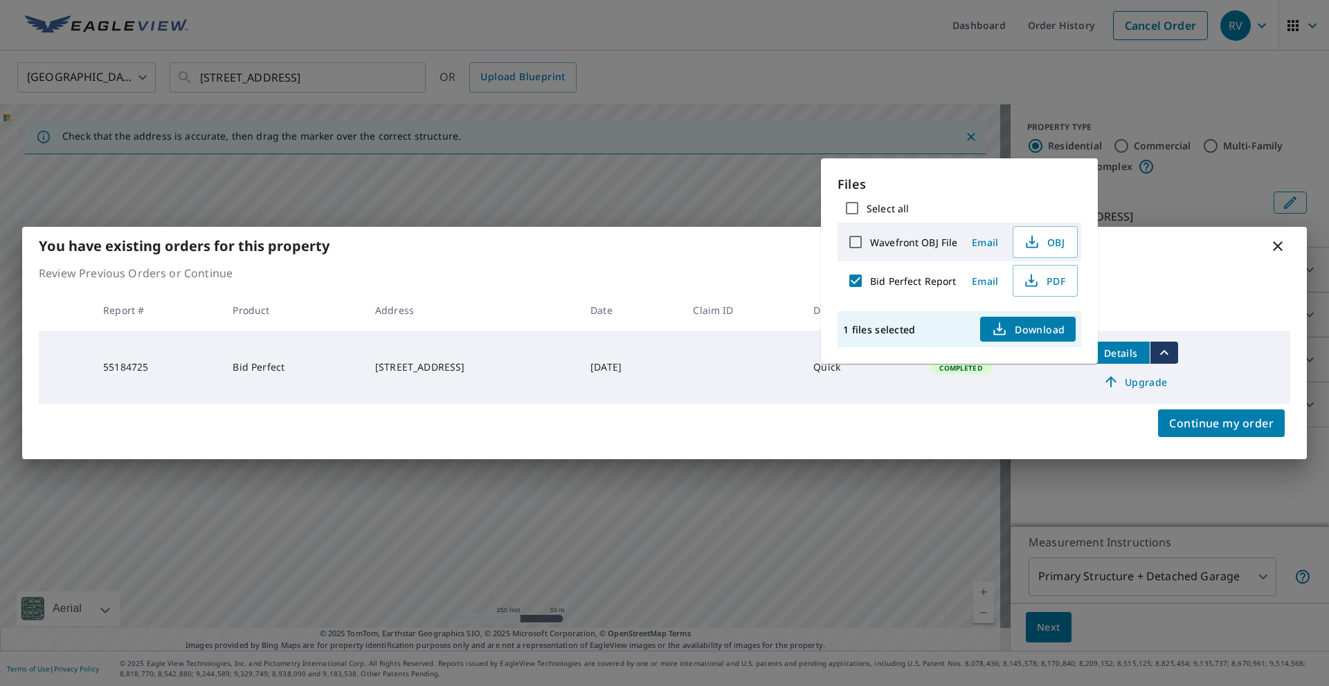
click at [906, 241] on label "Wavefront OBJ File" at bounding box center [913, 242] width 87 height 13
click at [870, 241] on input "Wavefront OBJ File" at bounding box center [855, 242] width 29 height 29
checkbox input "true"
click at [1023, 241] on icon "button" at bounding box center [1031, 242] width 17 height 17
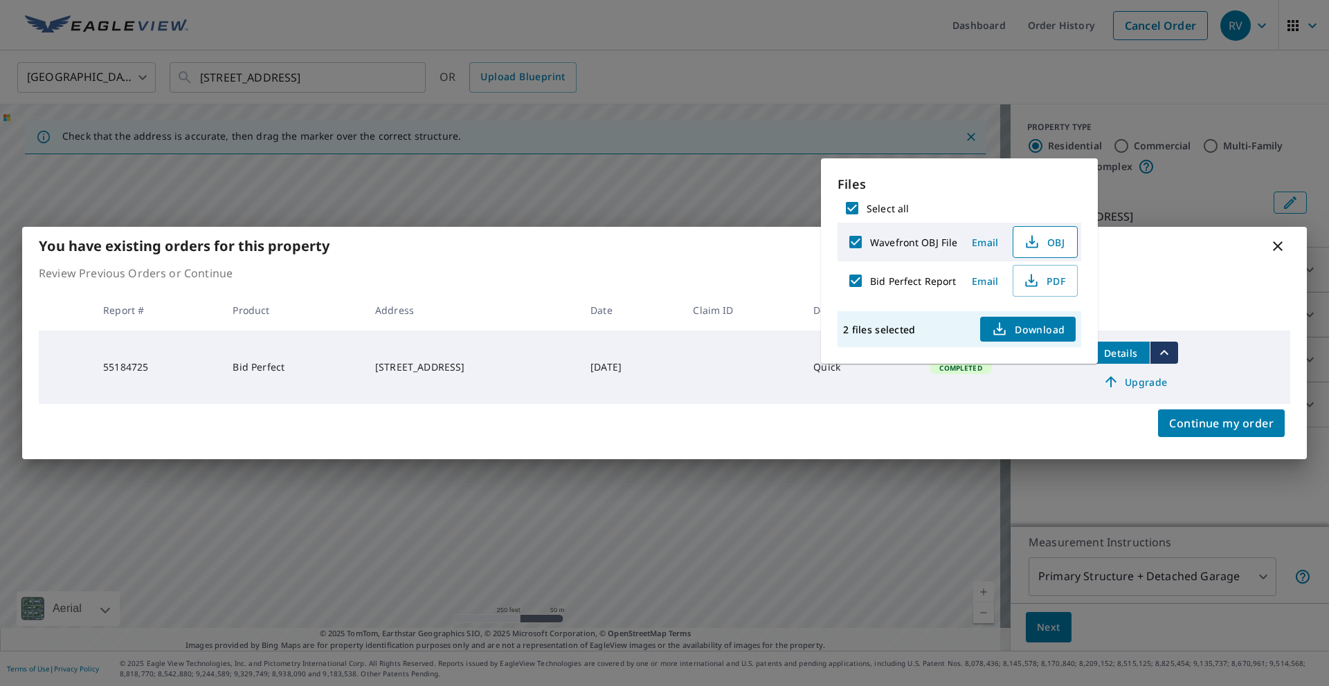
click at [1030, 406] on div "Continue my order" at bounding box center [664, 431] width 1284 height 55
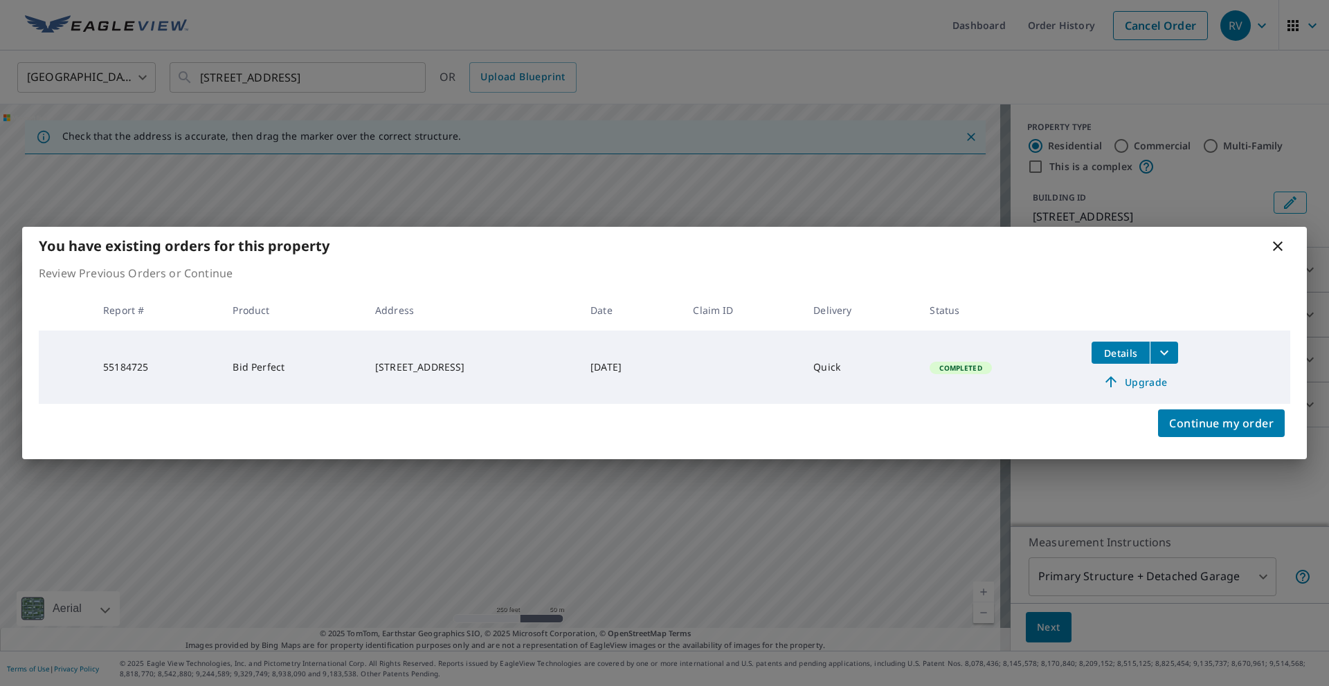
click at [1272, 246] on icon at bounding box center [1277, 246] width 17 height 17
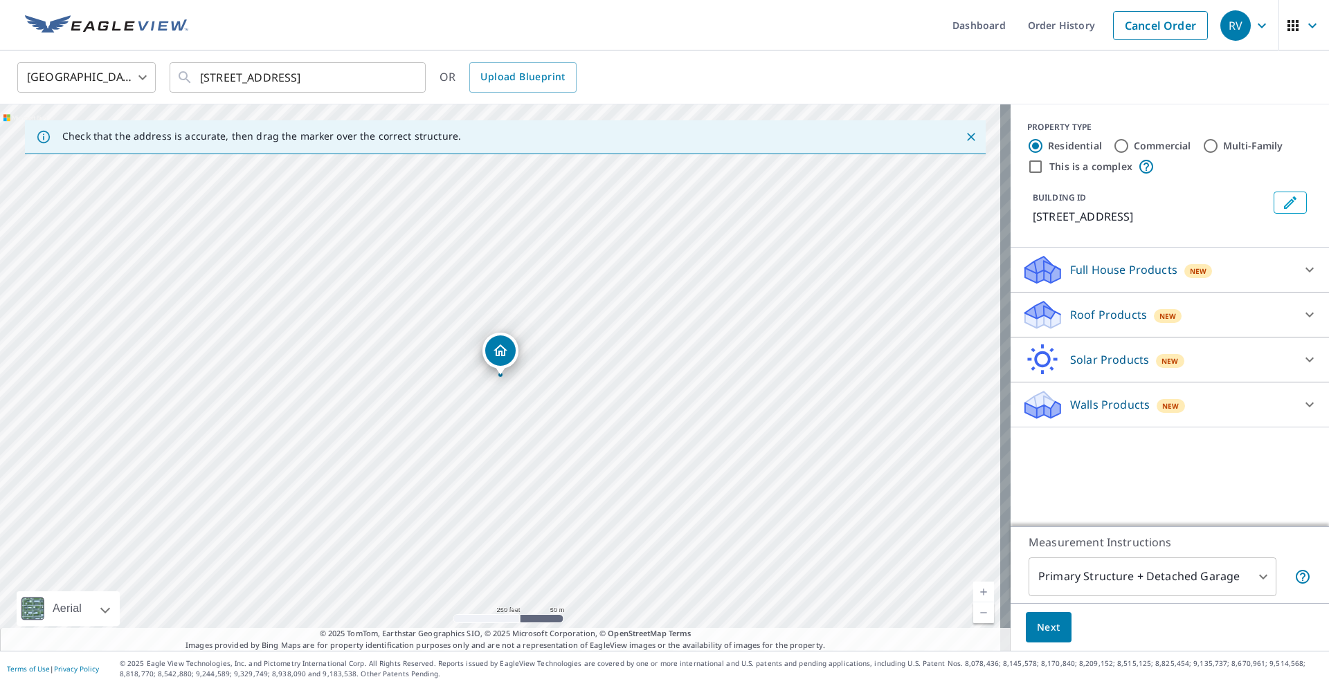
click at [1086, 400] on p "Walls Products" at bounding box center [1110, 404] width 80 height 17
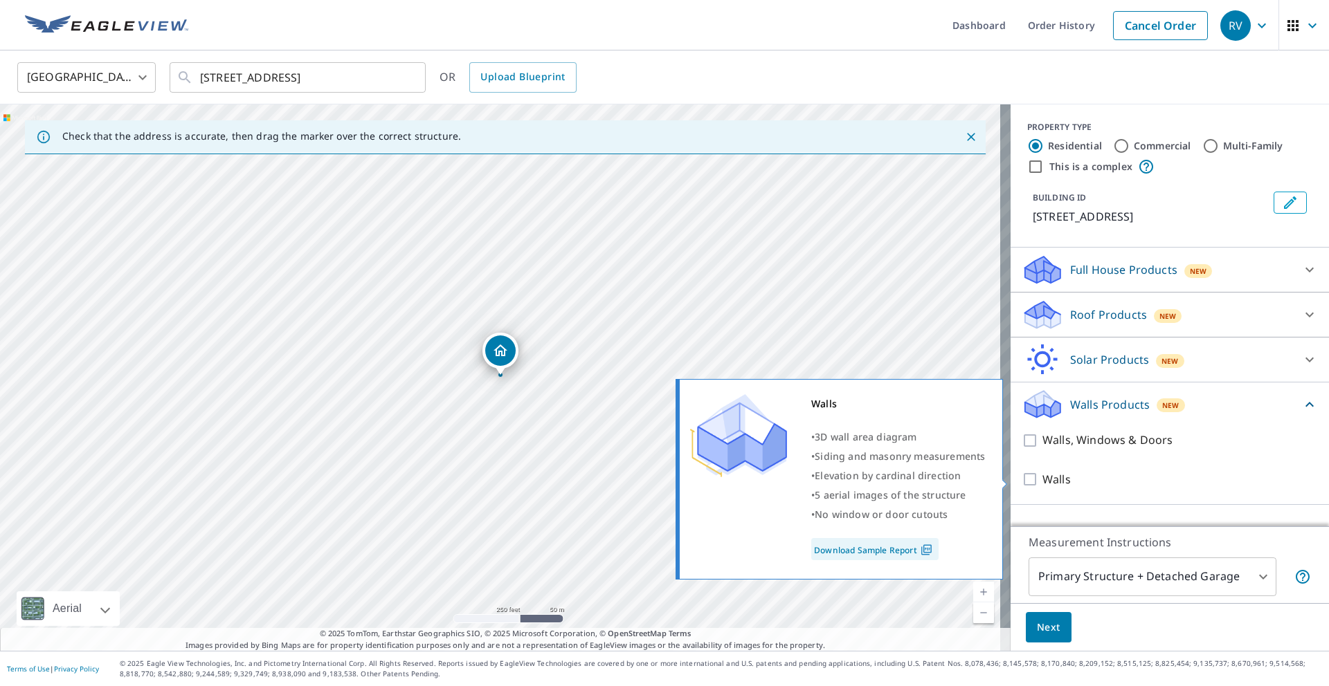
click at [1021, 482] on input "Walls" at bounding box center [1031, 479] width 21 height 17
checkbox input "true"
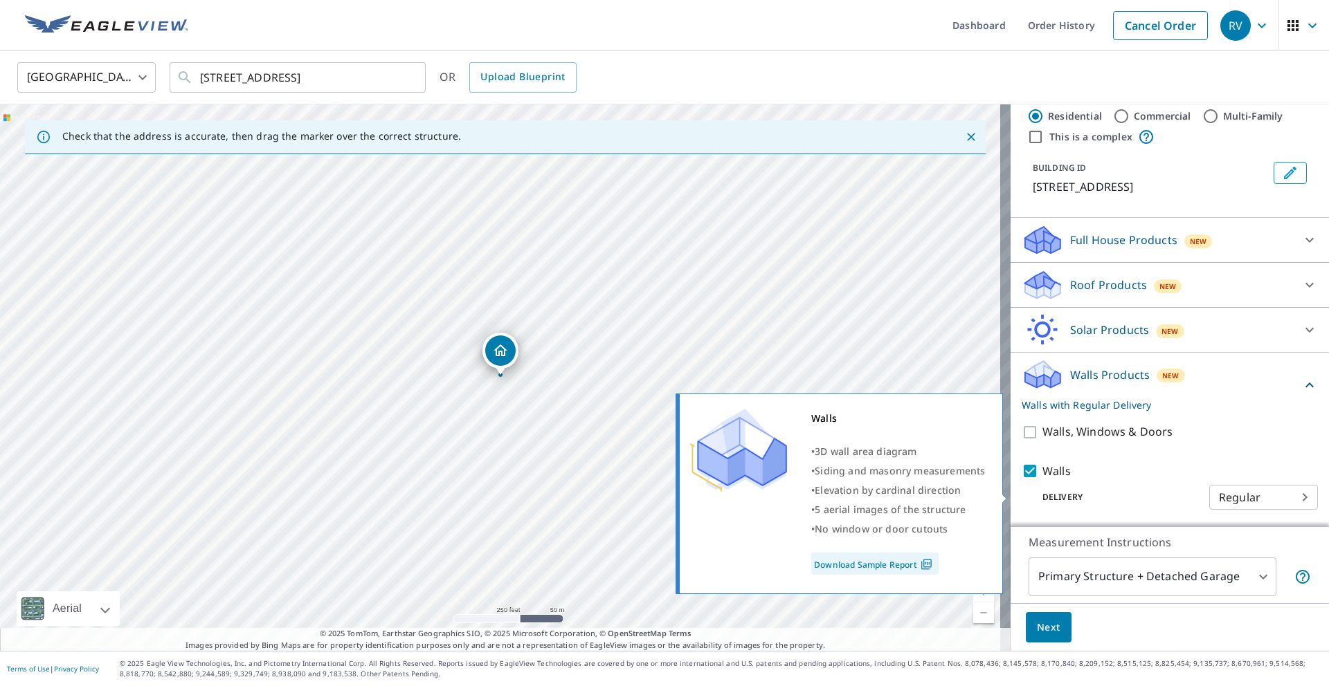
scroll to position [30, 0]
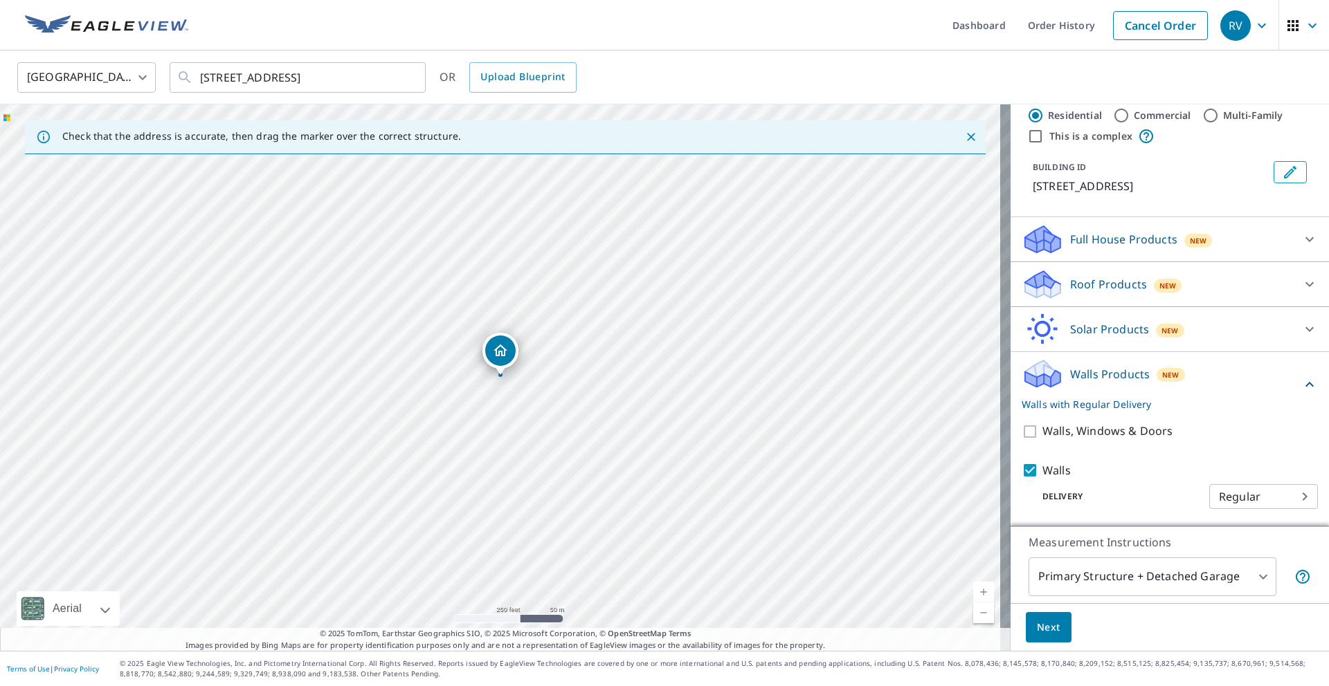
click at [1147, 574] on body "RV RV Dashboard Order History Cancel Order RV [GEOGRAPHIC_DATA] [GEOGRAPHIC_DAT…" at bounding box center [664, 343] width 1329 height 686
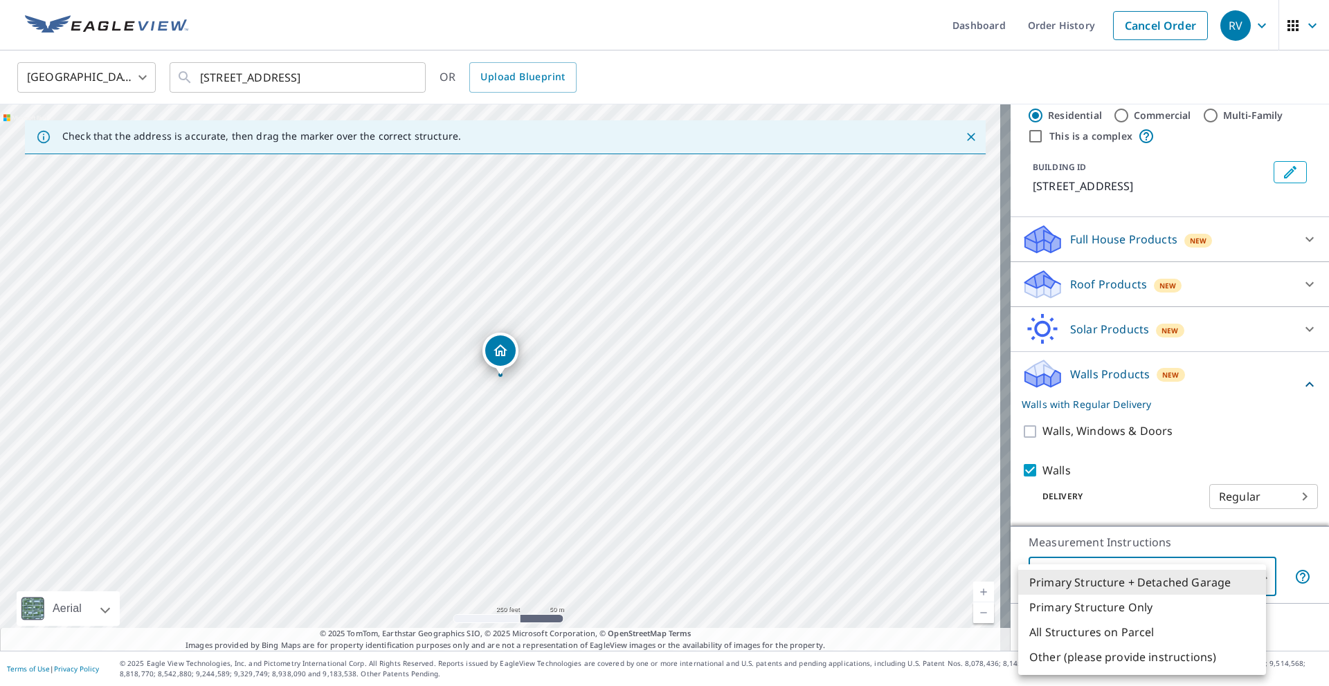
click at [1092, 605] on li "Primary Structure Only" at bounding box center [1142, 607] width 248 height 25
type input "2"
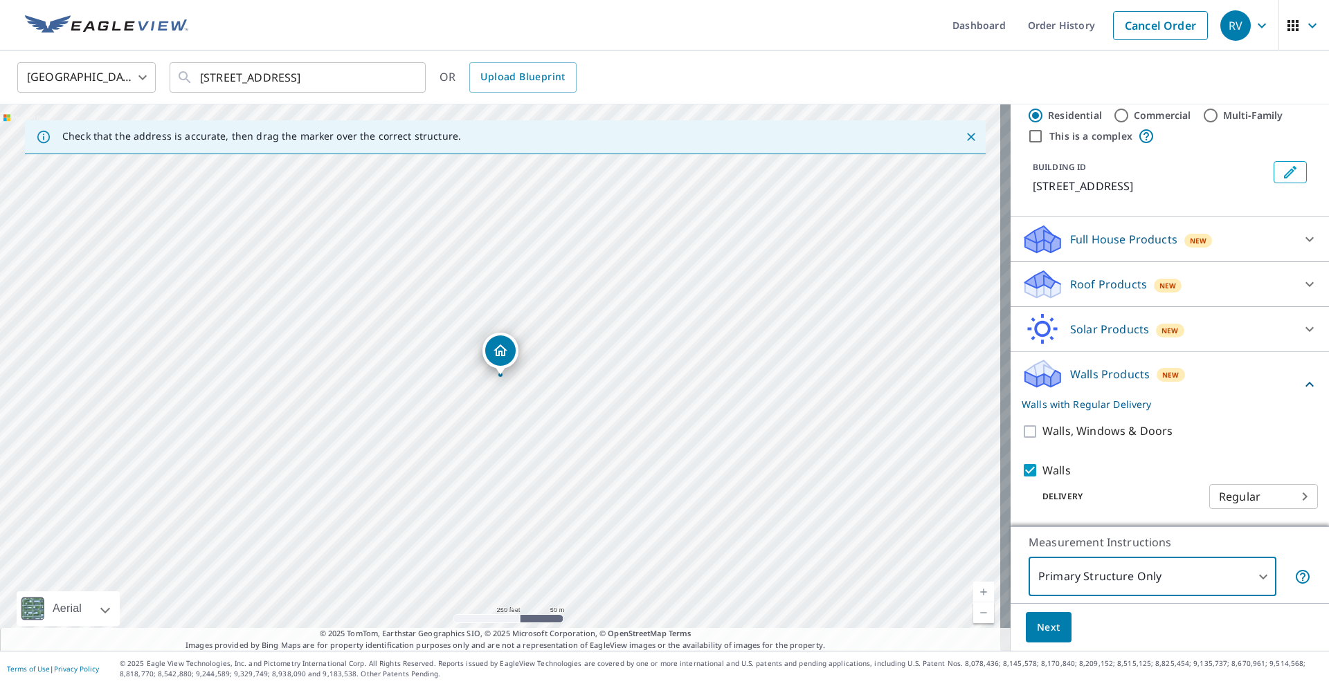
click at [1050, 627] on button "Next" at bounding box center [1048, 627] width 46 height 31
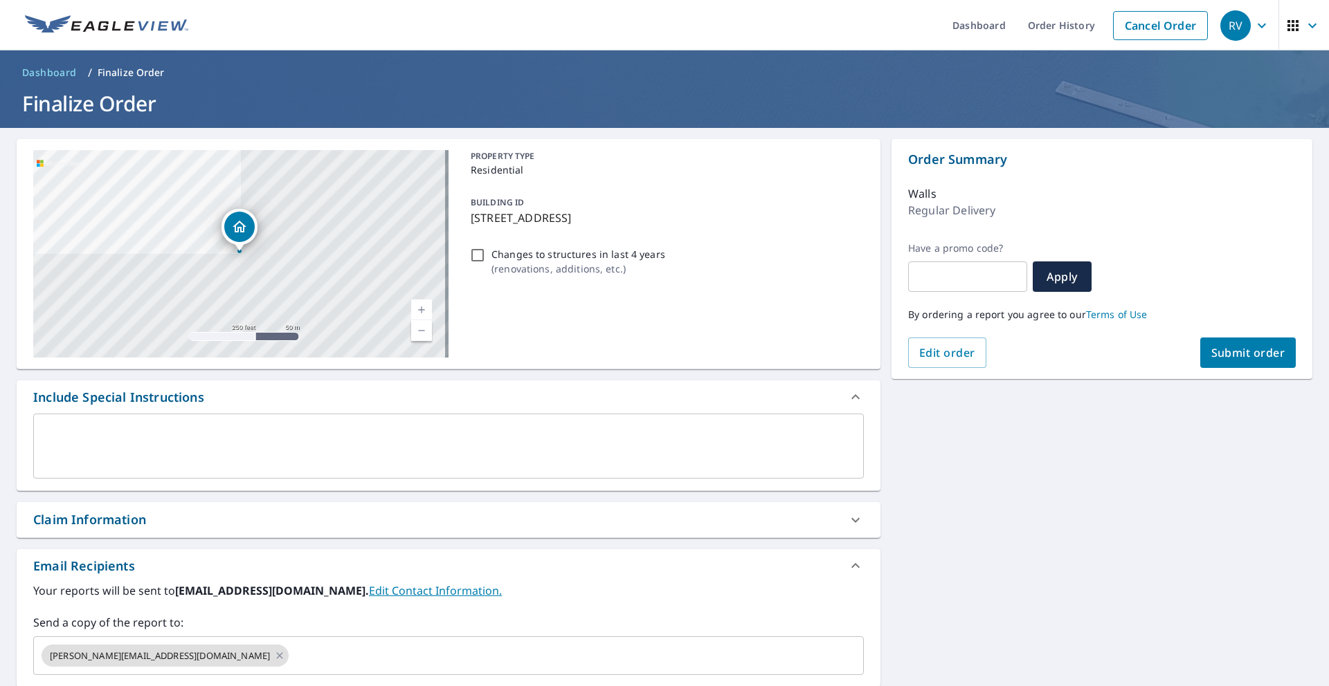
click at [1219, 345] on span "Submit order" at bounding box center [1248, 352] width 74 height 15
checkbox input "true"
